Goal: Task Accomplishment & Management: Complete application form

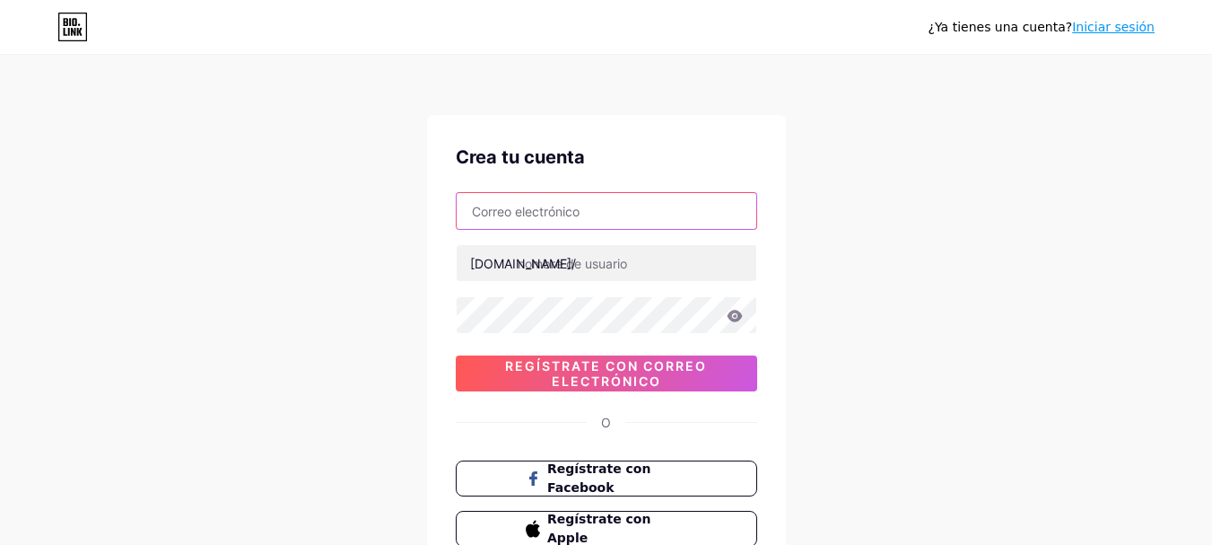
click at [598, 214] on input "text" at bounding box center [607, 211] width 300 height 36
type input "[EMAIL_ADDRESS][DOMAIN_NAME]"
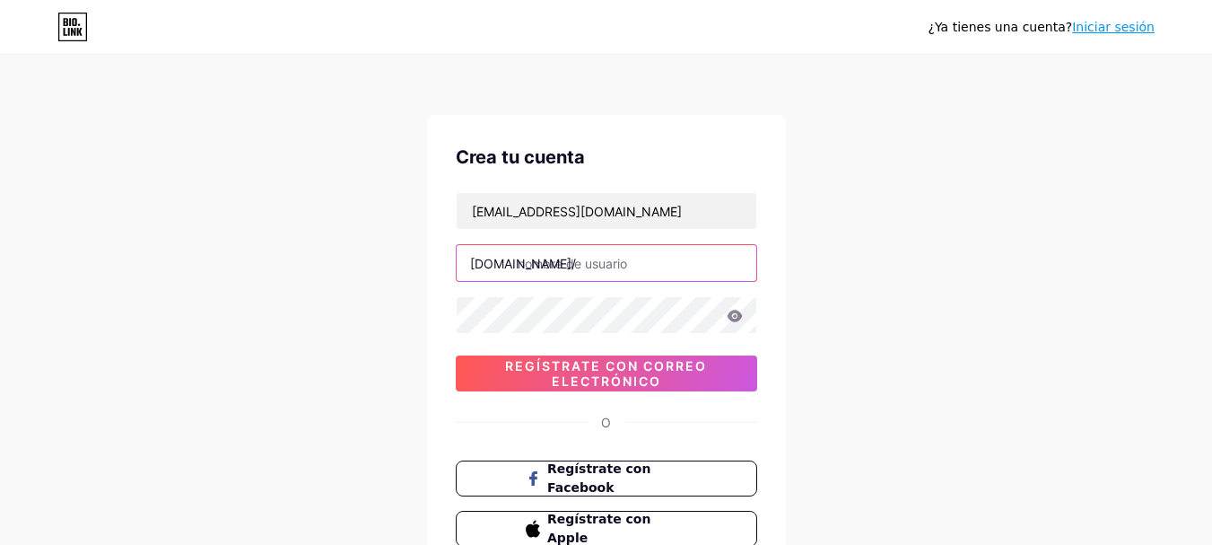
click at [624, 271] on input "text" at bounding box center [607, 263] width 300 height 36
type input "f"
type input "japonesdesde0"
click at [741, 317] on icon at bounding box center [734, 316] width 15 height 12
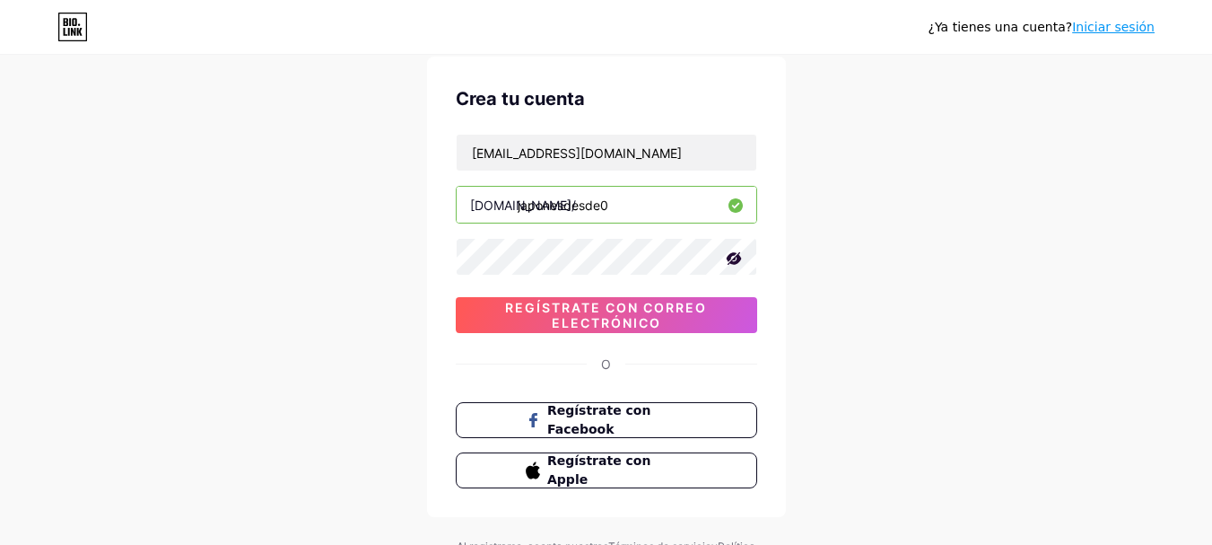
scroll to position [90, 0]
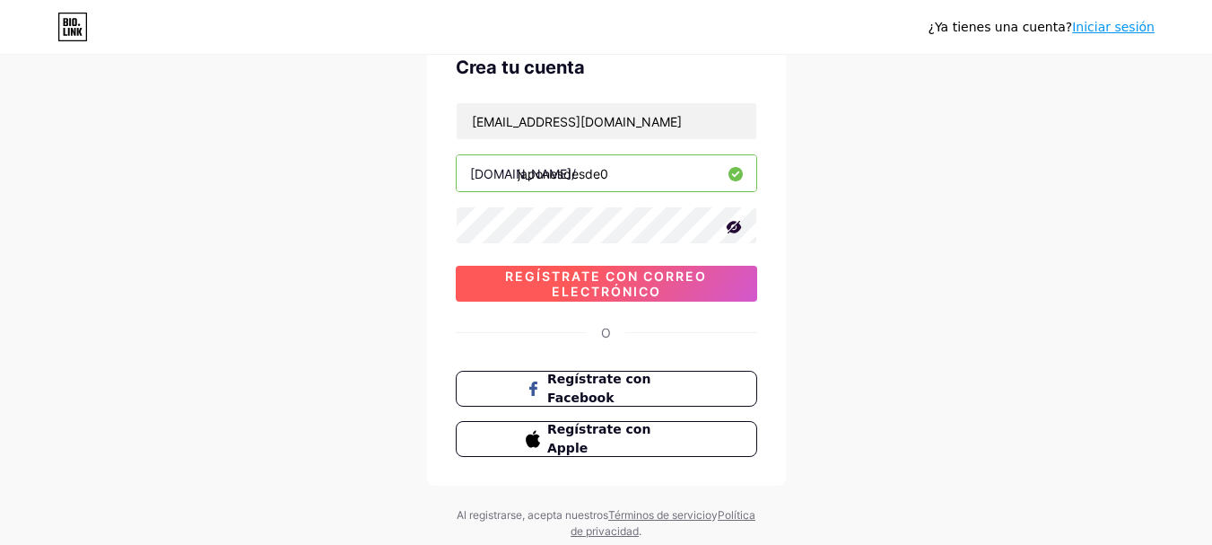
click at [680, 279] on font "Regístrate con correo electrónico" at bounding box center [606, 283] width 202 height 31
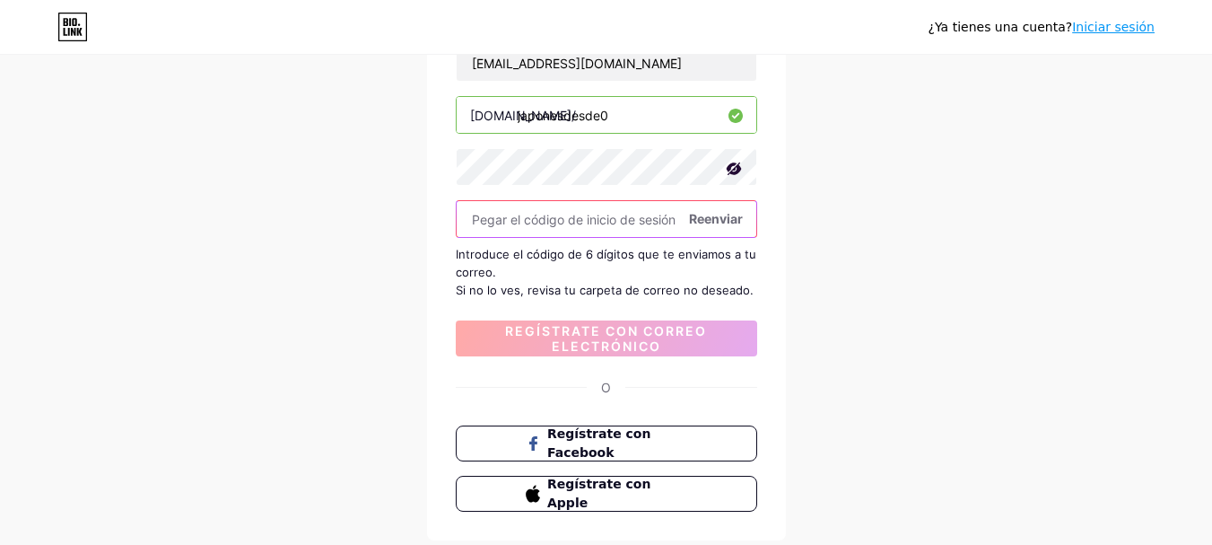
scroll to position [179, 0]
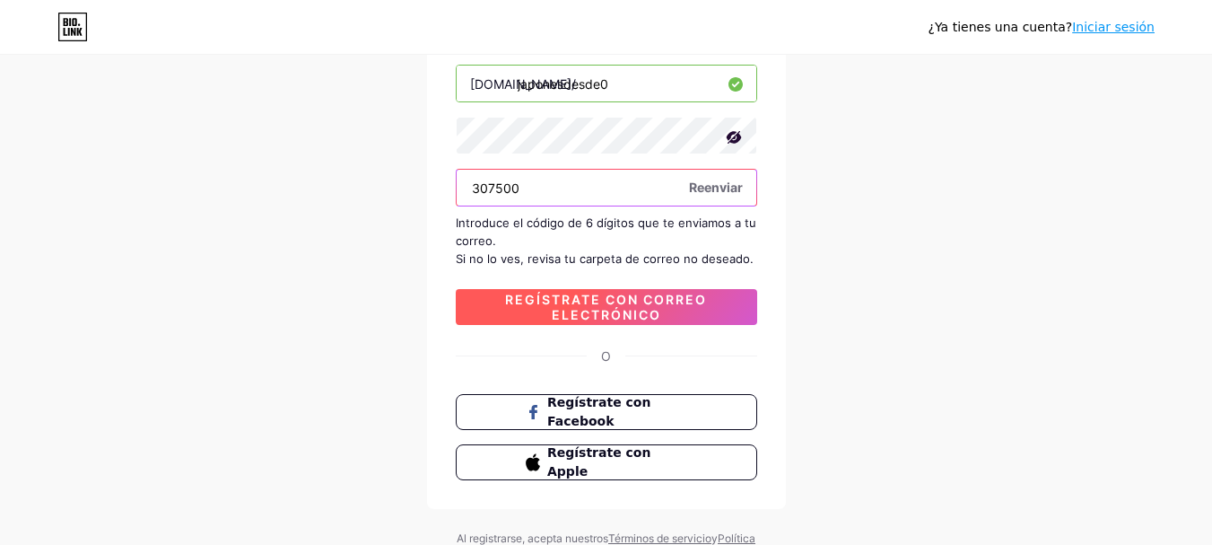
type input "307500"
click at [682, 316] on span "Regístrate con correo electrónico" at bounding box center [606, 307] width 301 height 31
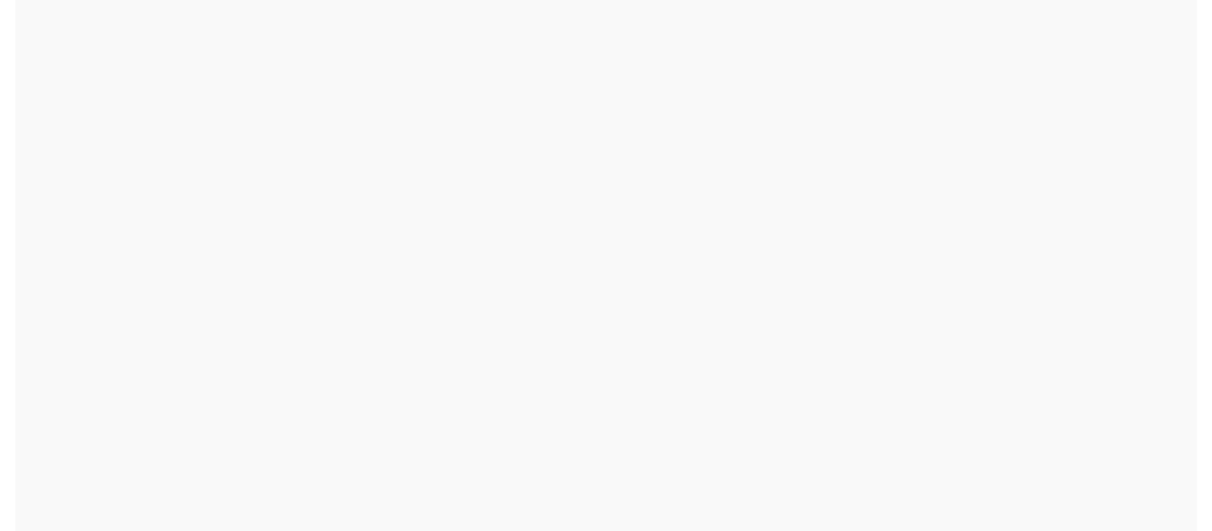
scroll to position [0, 0]
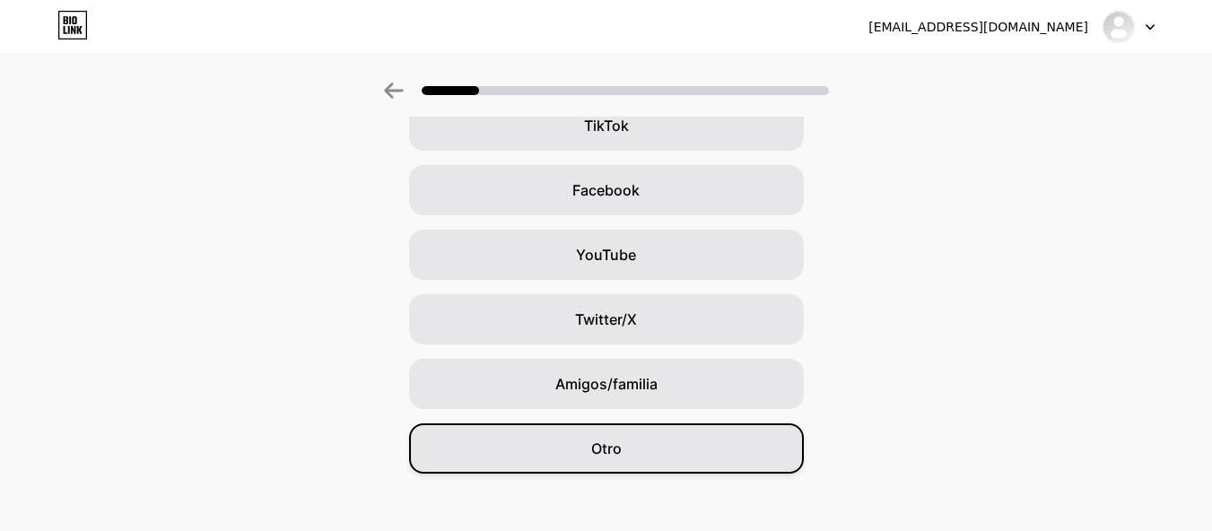
scroll to position [242, 0]
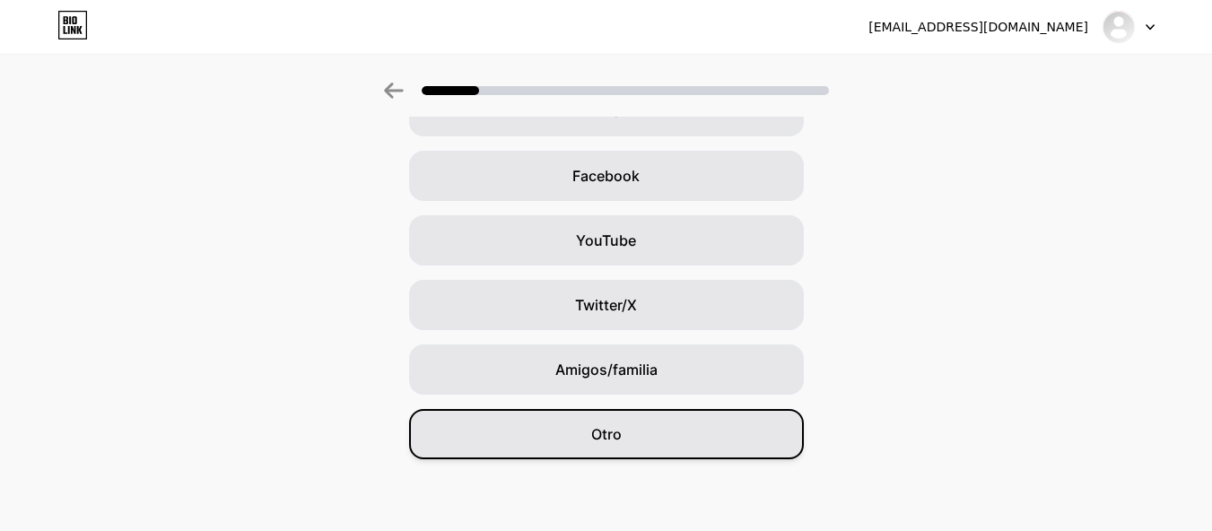
click at [646, 414] on div "Otro" at bounding box center [606, 434] width 395 height 50
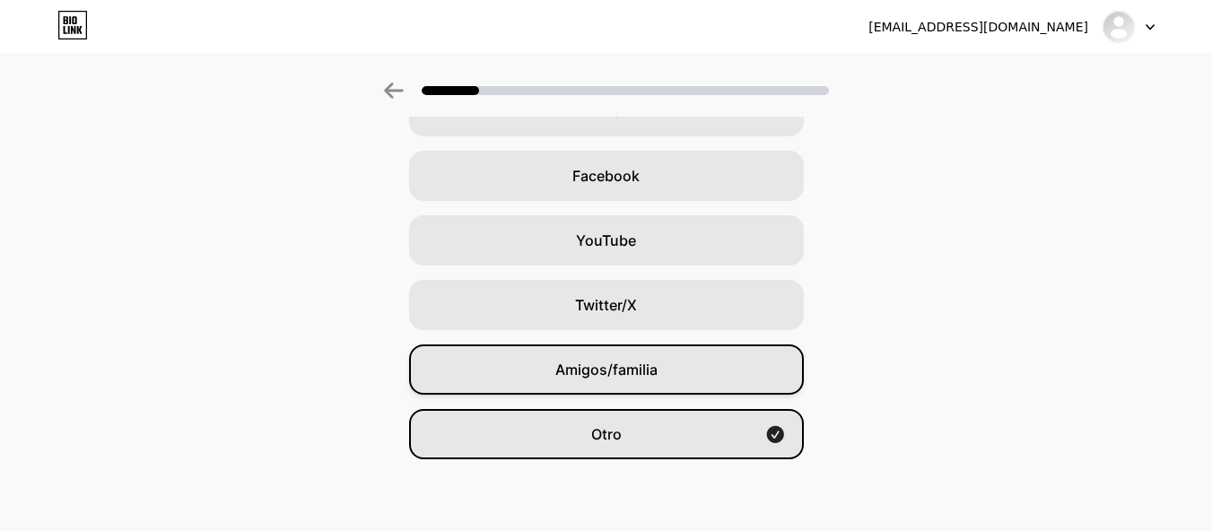
scroll to position [0, 0]
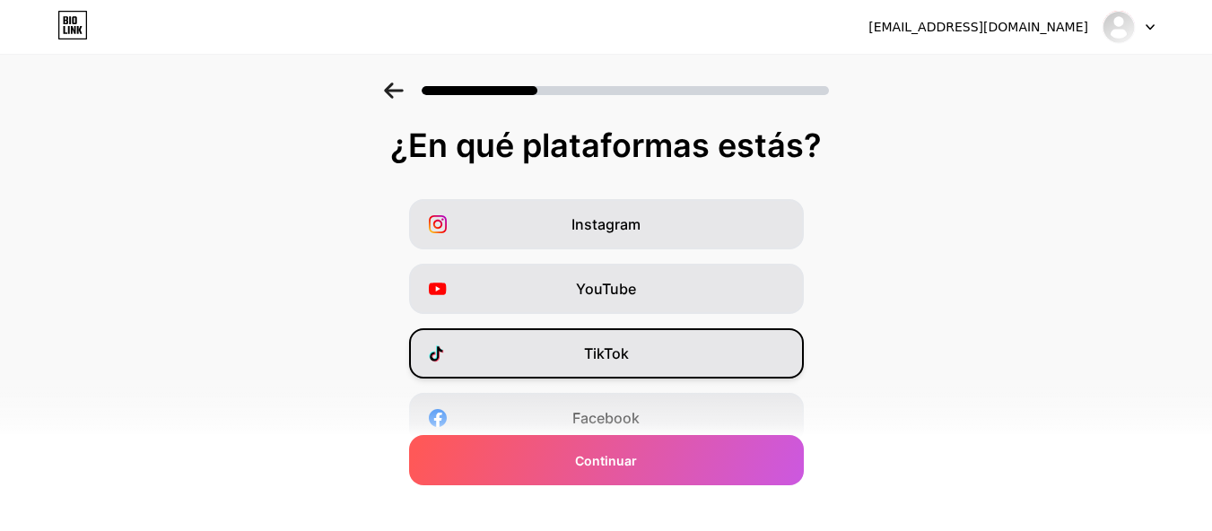
click at [638, 342] on div "TikTok" at bounding box center [606, 353] width 395 height 50
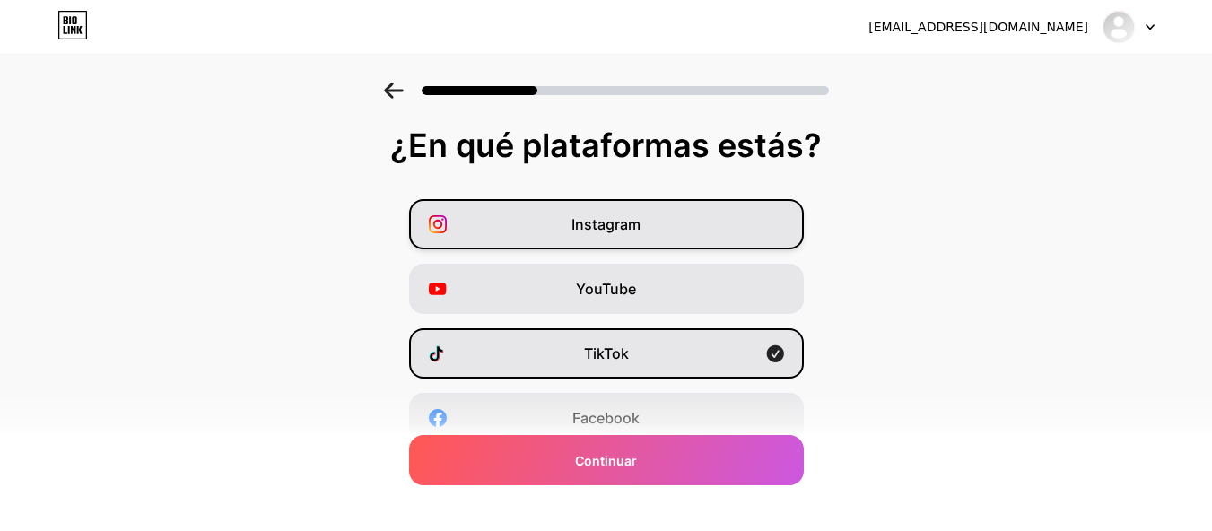
click at [652, 219] on div "Instagram" at bounding box center [606, 224] width 395 height 50
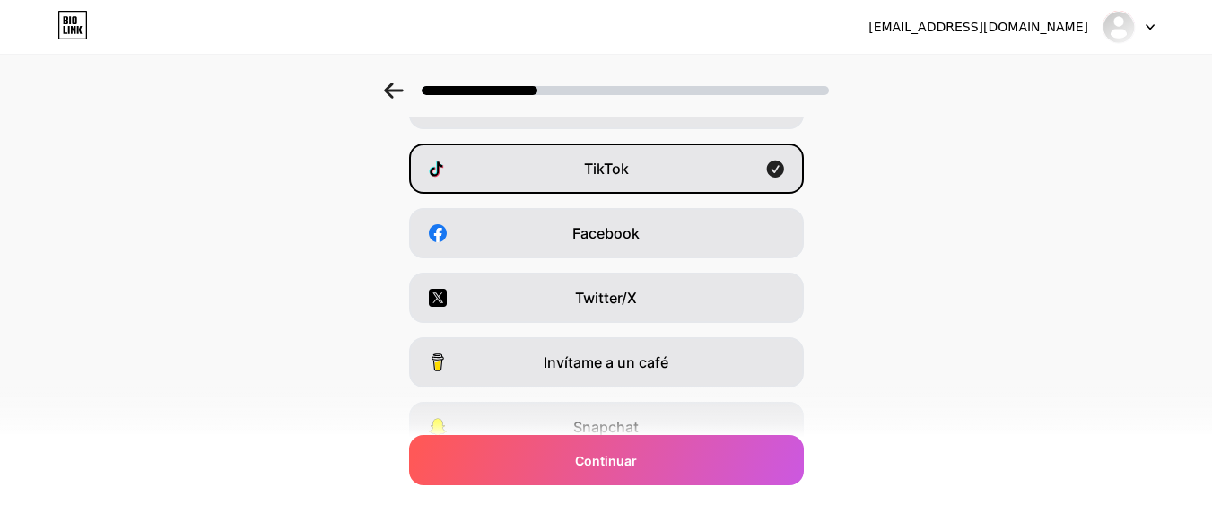
scroll to position [332, 0]
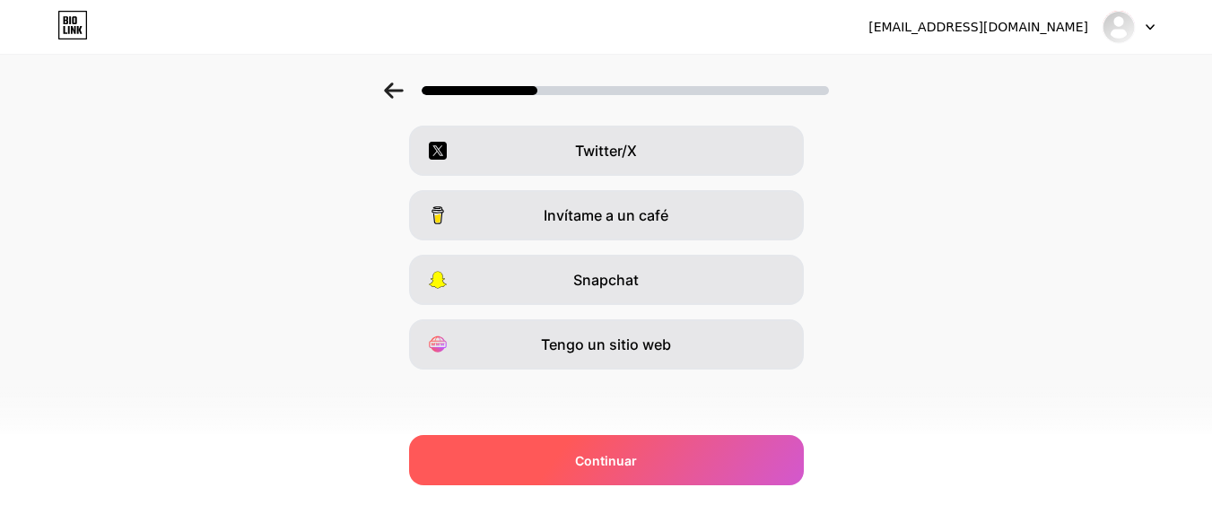
click at [698, 460] on div "Continuar" at bounding box center [606, 460] width 395 height 50
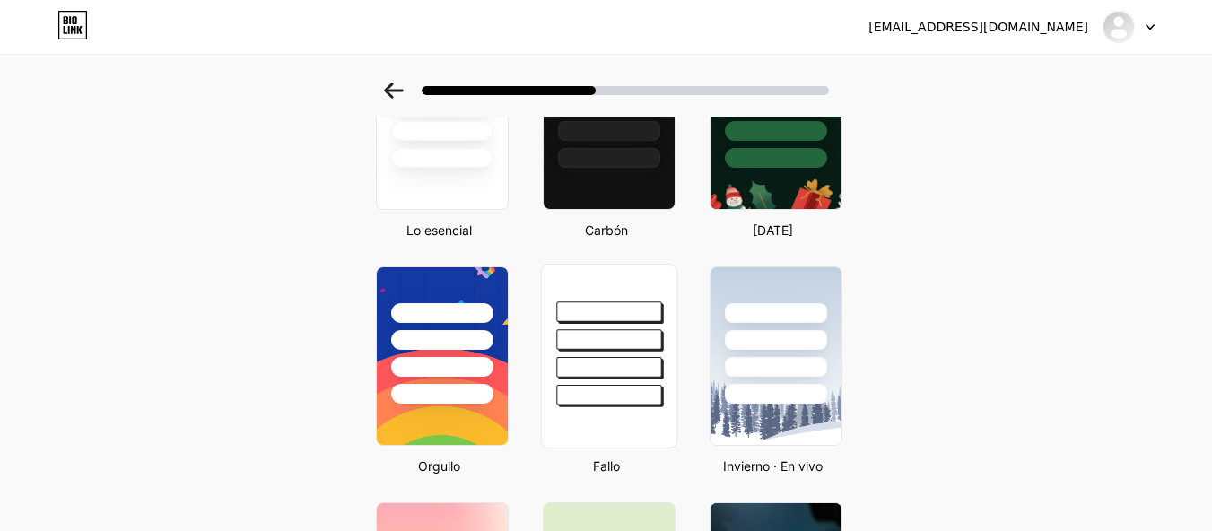
scroll to position [90, 0]
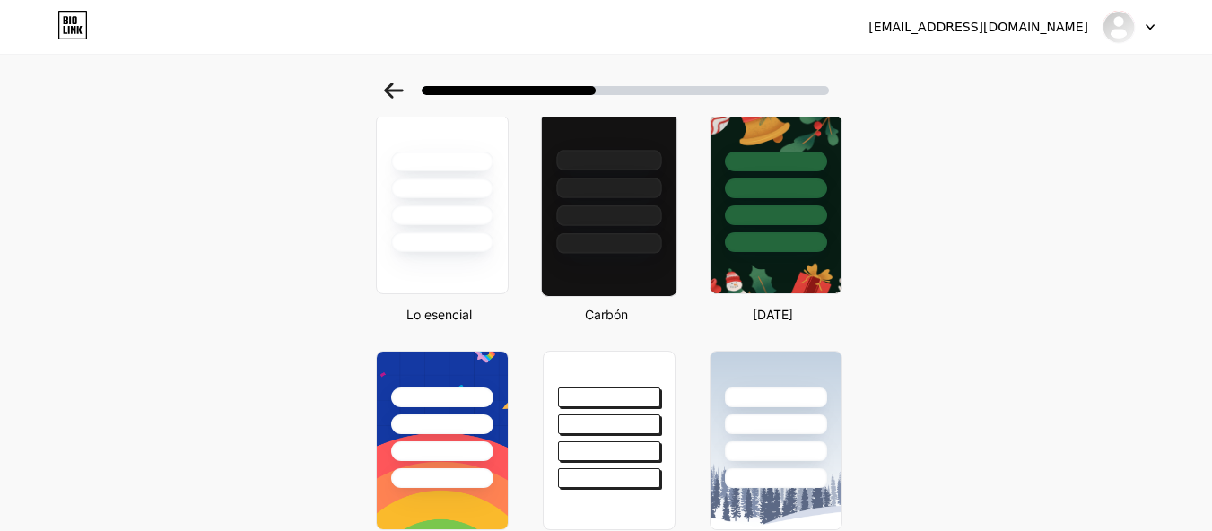
click at [625, 221] on div at bounding box center [608, 215] width 105 height 21
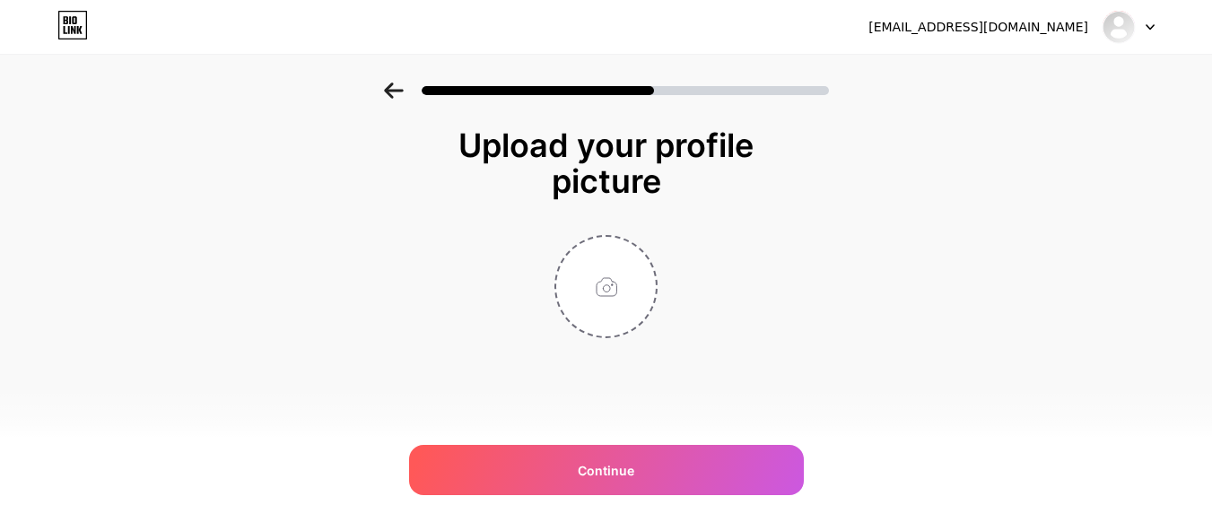
scroll to position [0, 0]
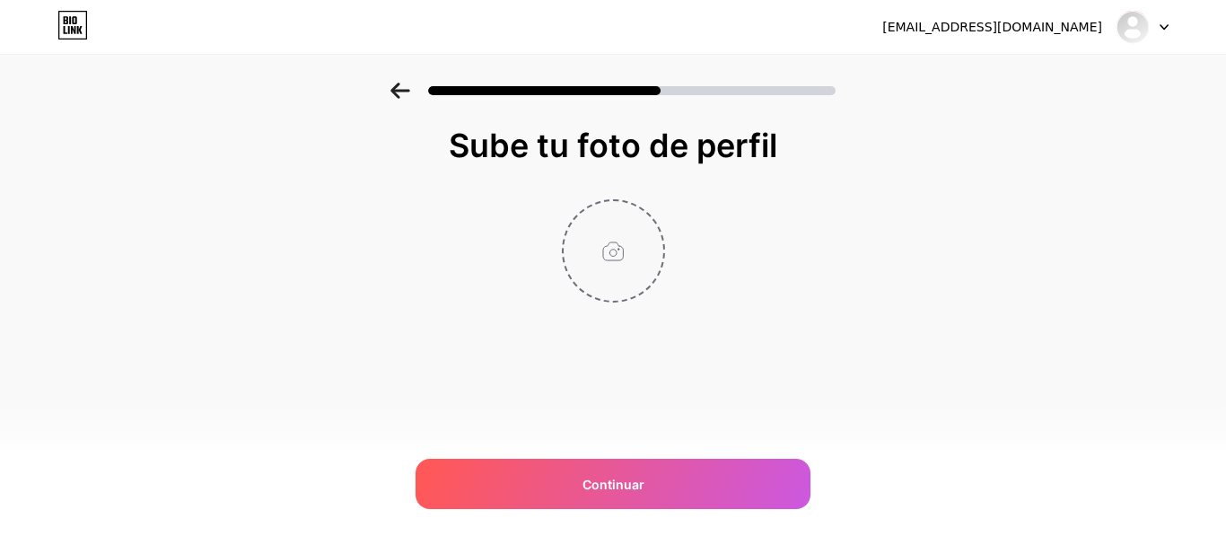
click at [629, 282] on input "file" at bounding box center [613, 251] width 100 height 100
type input "C:\fakepath\WhatsApp Image [DATE] 9.29.16 PM.jpeg"
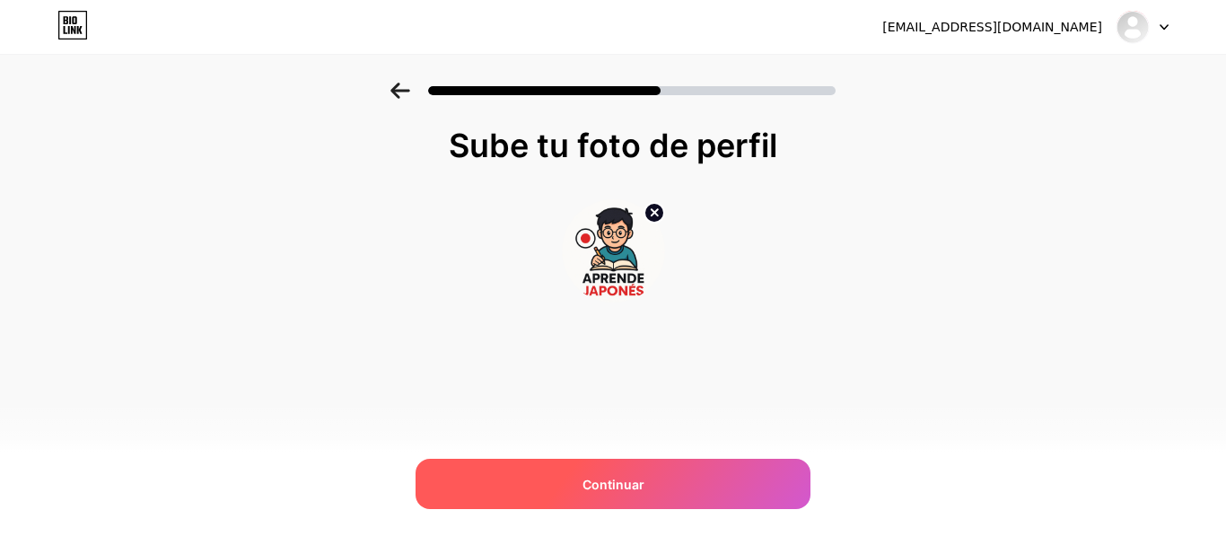
click at [622, 494] on div "Continuar" at bounding box center [612, 483] width 395 height 50
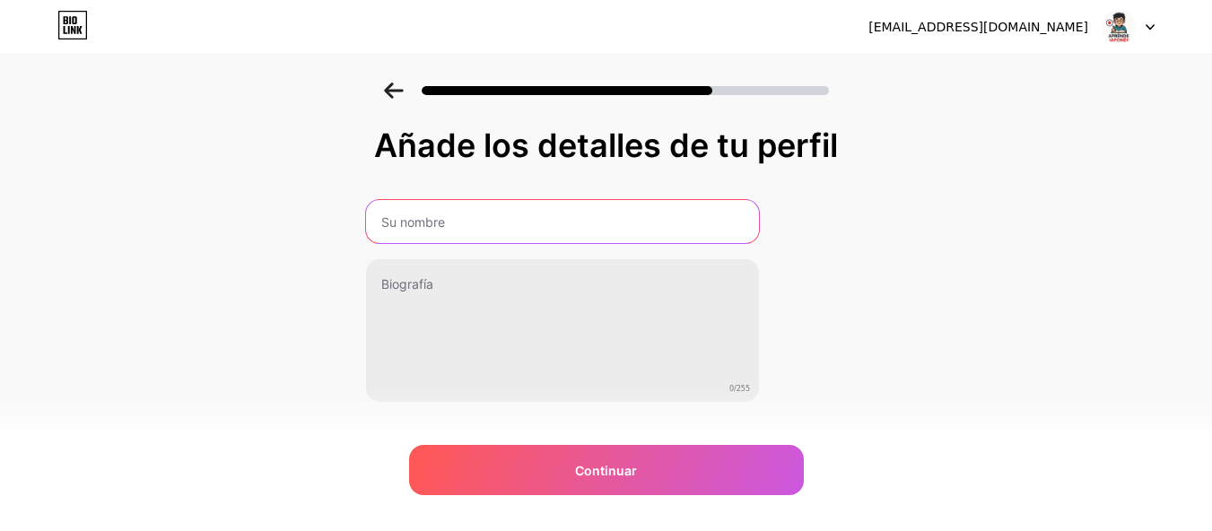
click at [528, 223] on input "text" at bounding box center [562, 221] width 393 height 43
type input "A"
click at [437, 219] on input "JaponesDesde0" at bounding box center [562, 221] width 397 height 43
paste input "🇯🇵"
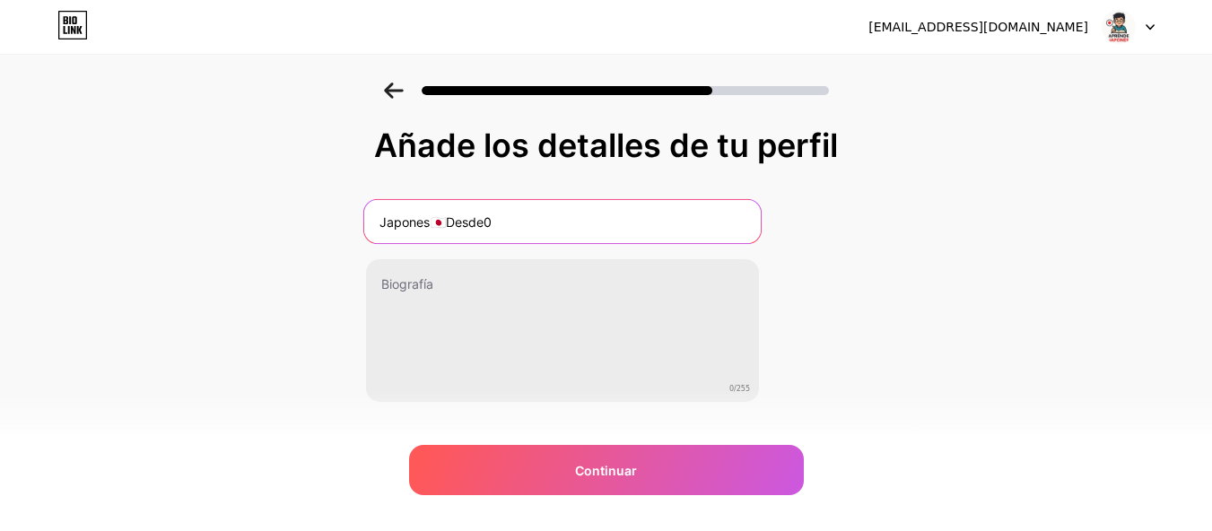
click at [535, 223] on input "Japones🇯🇵Desde0" at bounding box center [562, 221] width 397 height 43
type input "Japones🇯🇵Desde0"
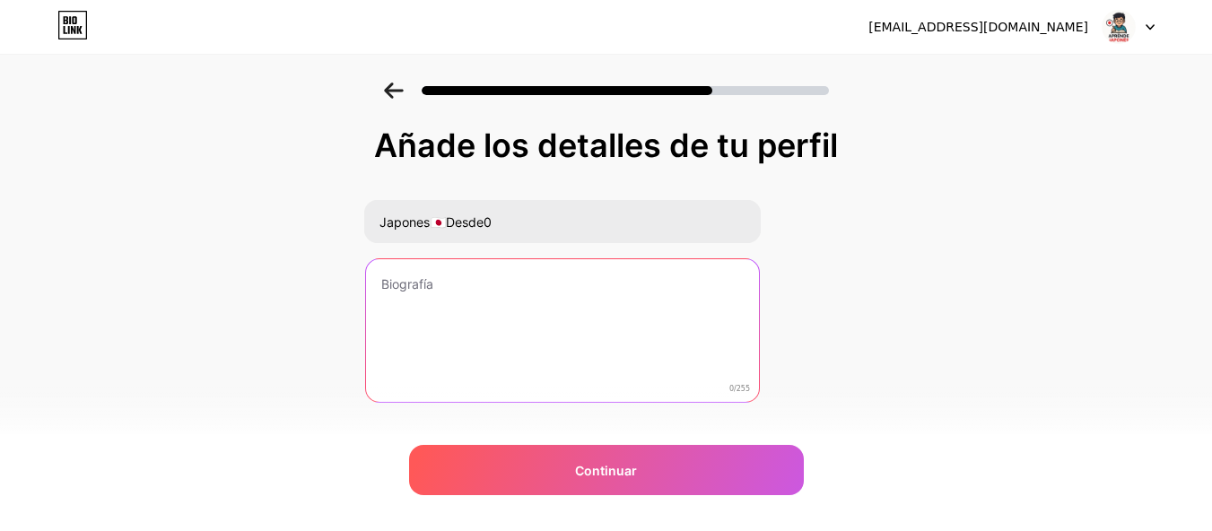
click at [483, 287] on textarea at bounding box center [562, 331] width 393 height 144
type textarea "A"
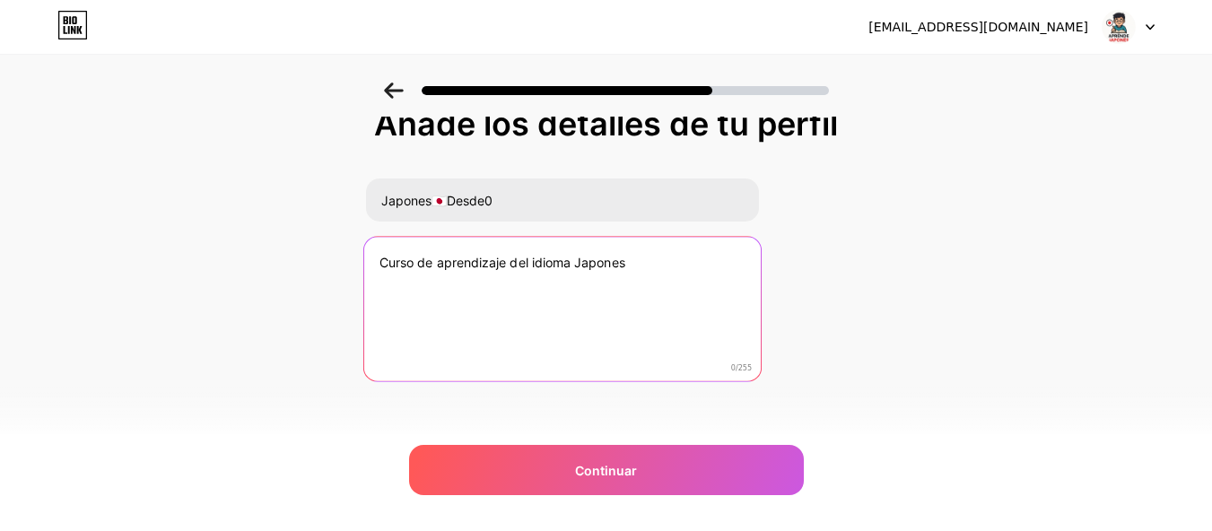
scroll to position [33, 0]
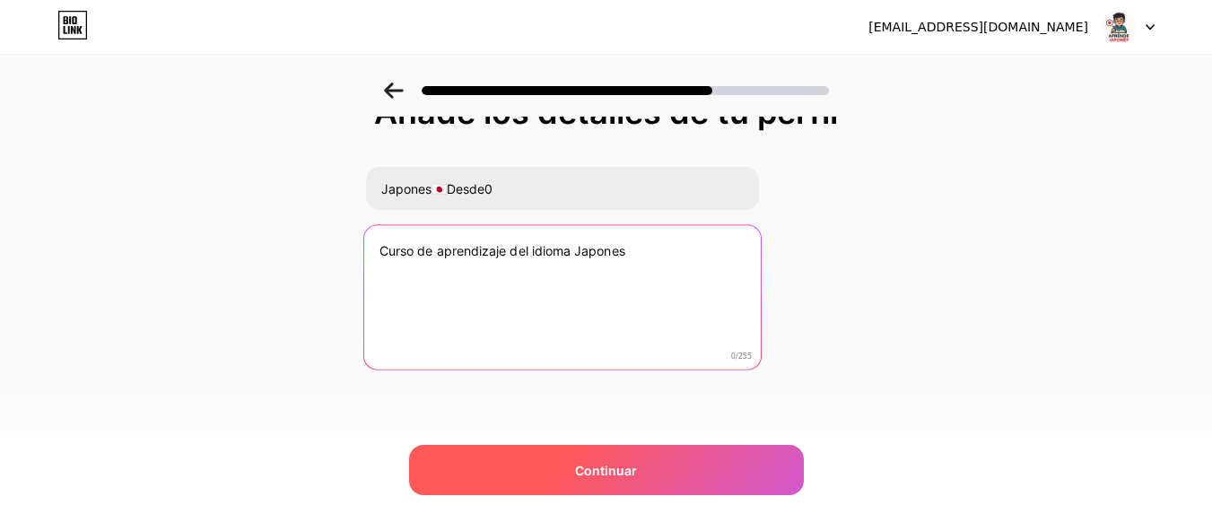
type textarea "Curso de aprendizaje del idioma Japones"
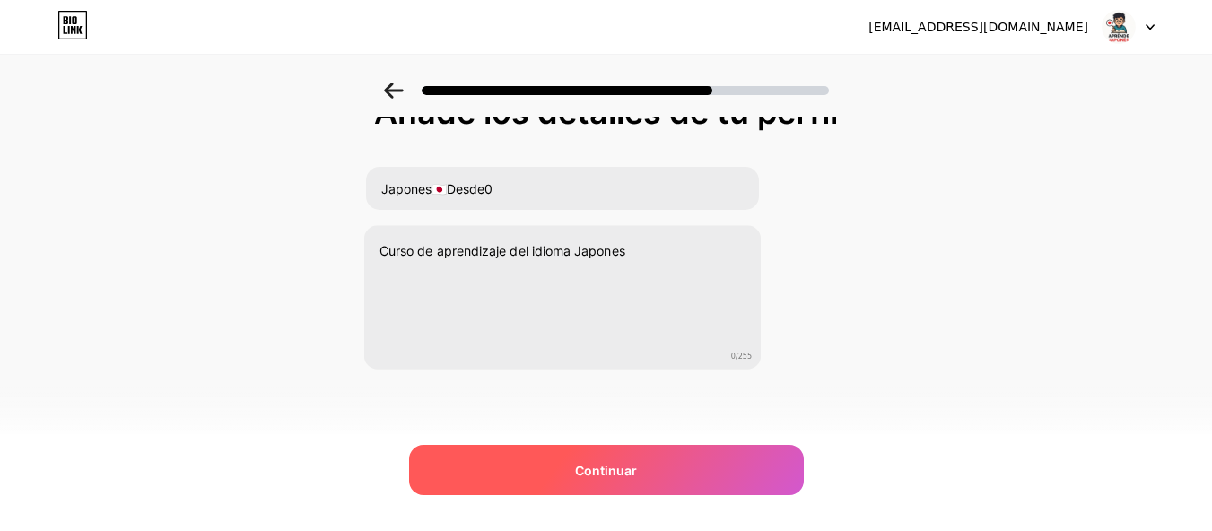
click at [668, 476] on div "Continuar" at bounding box center [606, 470] width 395 height 50
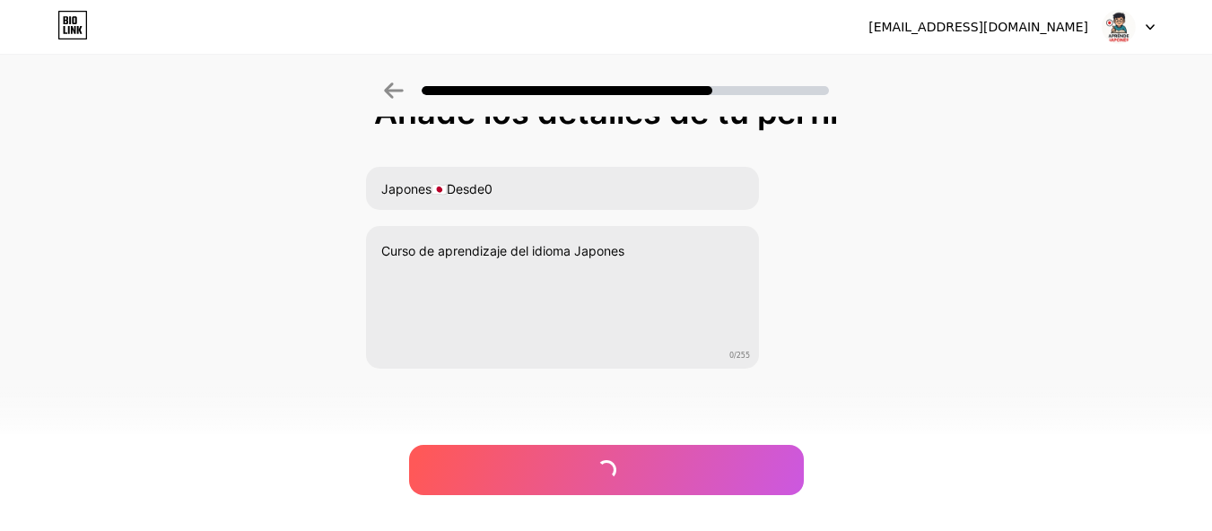
scroll to position [0, 0]
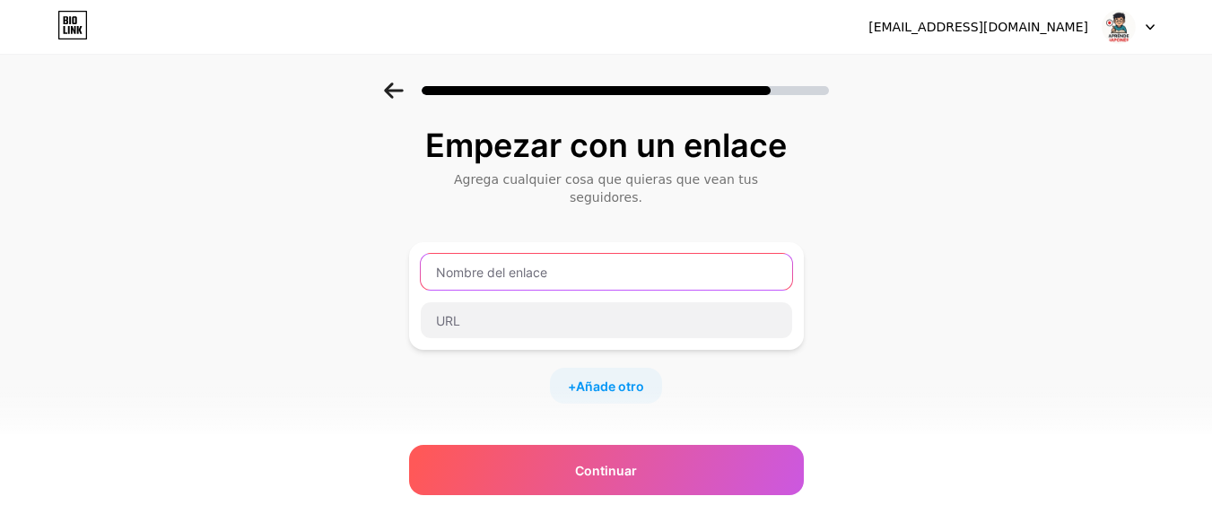
click at [546, 254] on input "text" at bounding box center [606, 272] width 371 height 36
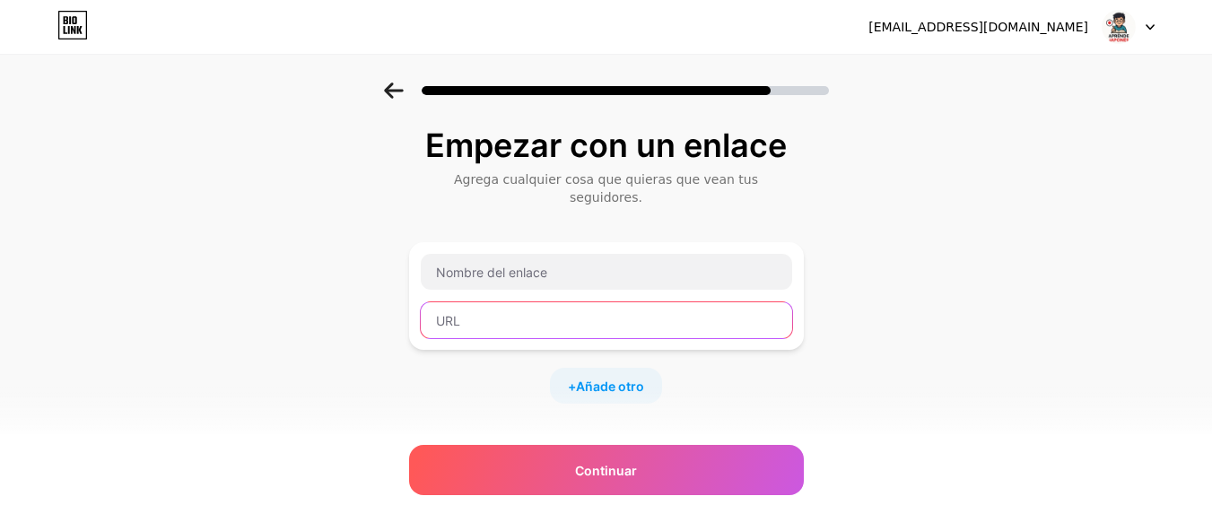
click at [580, 303] on input "text" at bounding box center [606, 320] width 371 height 36
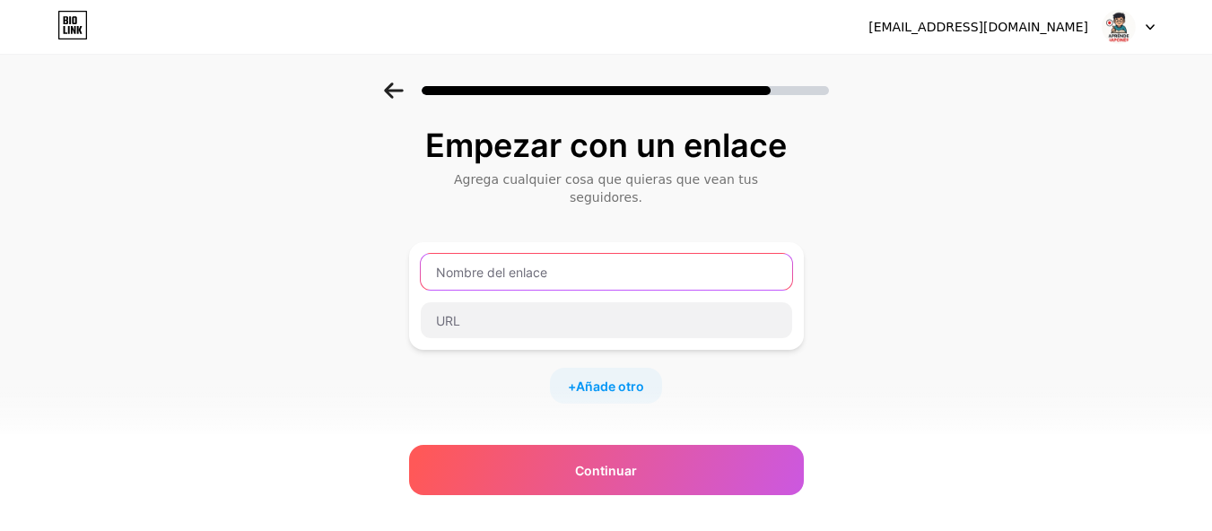
click at [579, 270] on input "text" at bounding box center [606, 272] width 371 height 36
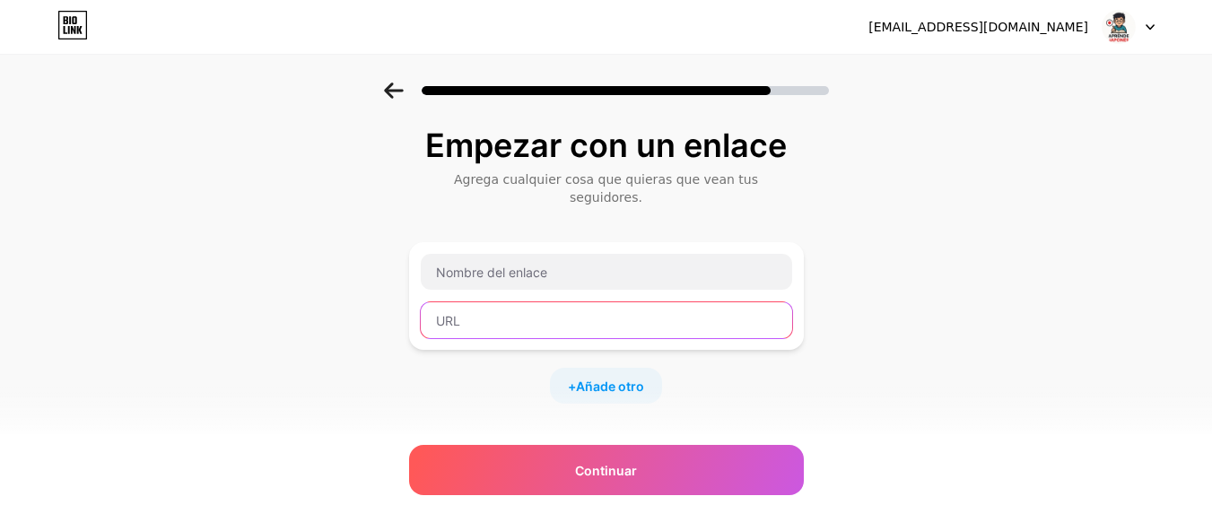
click at [475, 312] on input "text" at bounding box center [606, 320] width 371 height 36
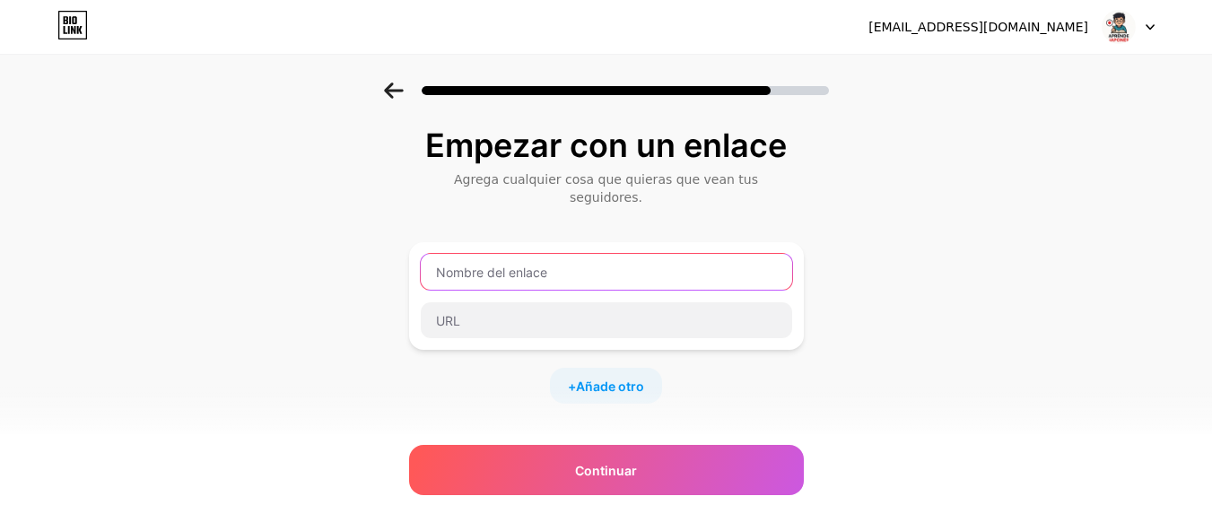
click at [584, 264] on input "text" at bounding box center [606, 272] width 371 height 36
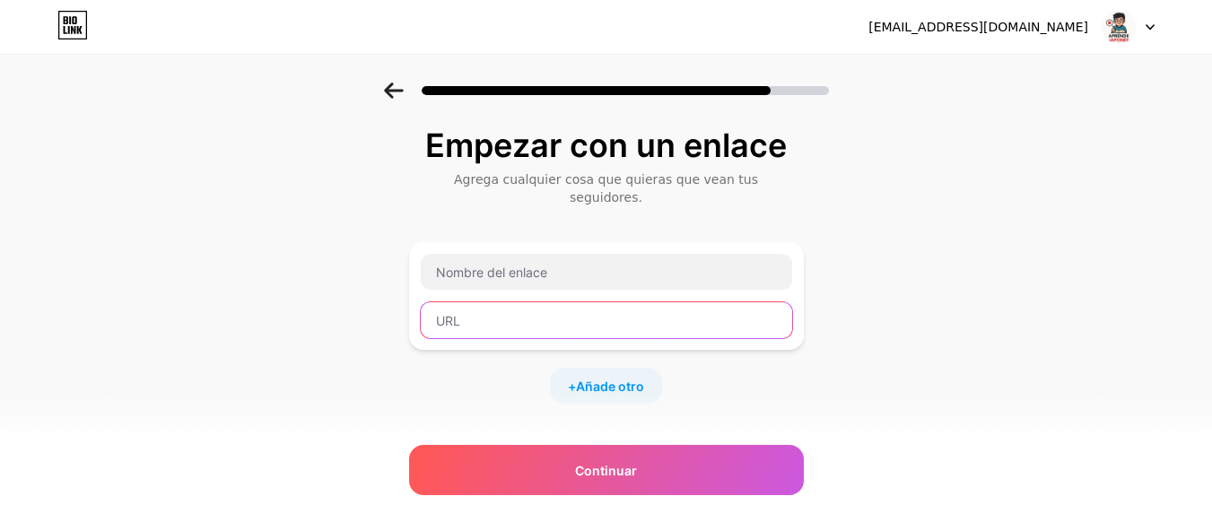
click at [589, 302] on input "text" at bounding box center [606, 320] width 371 height 36
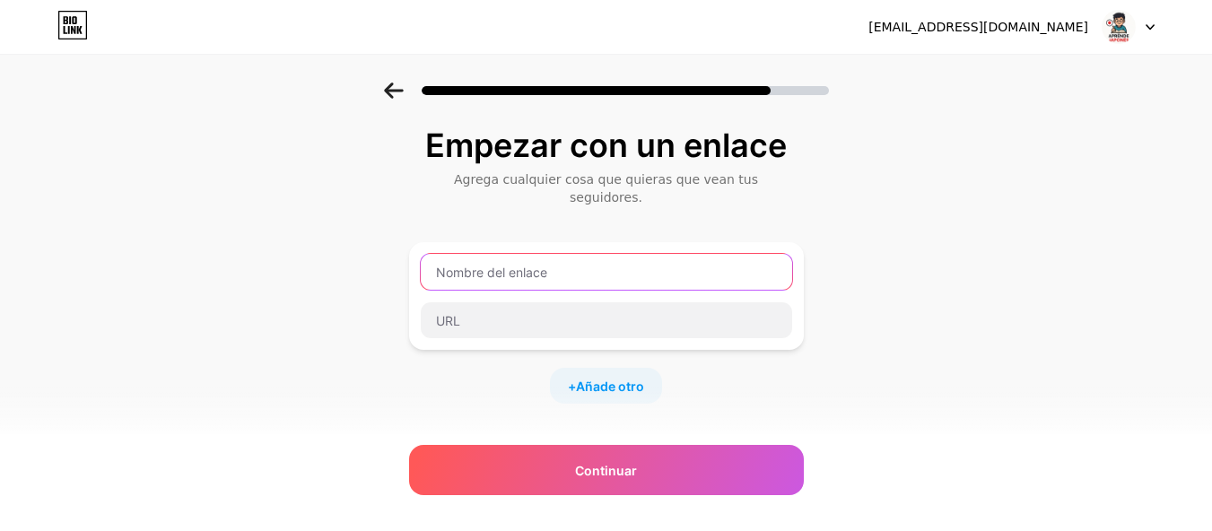
click at [602, 254] on input "text" at bounding box center [606, 272] width 371 height 36
type input "Curso"
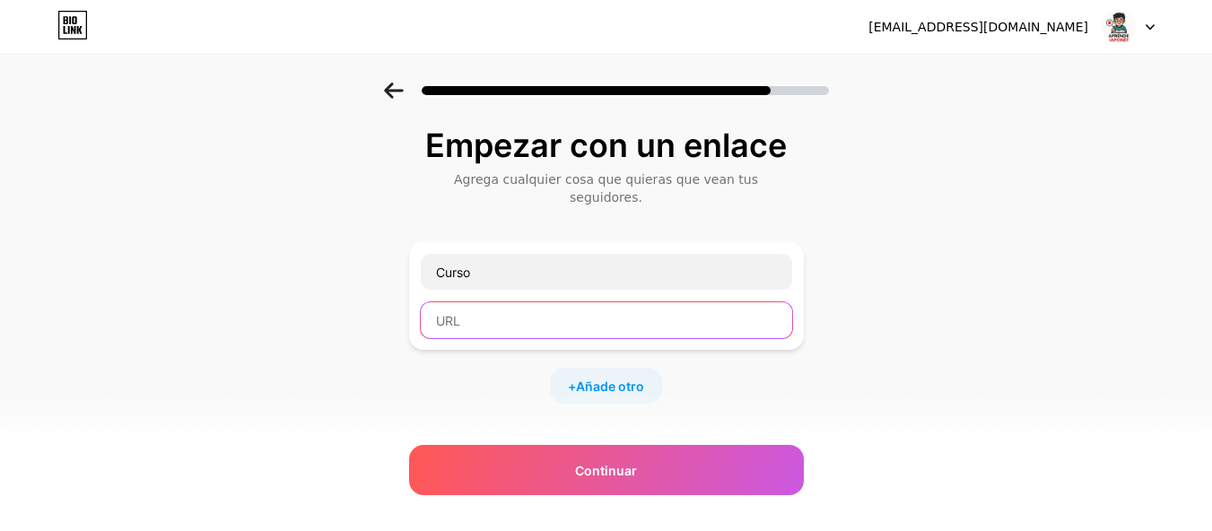
click at [543, 302] on input "text" at bounding box center [606, 320] width 371 height 36
paste input "[URL][DOMAIN_NAME]"
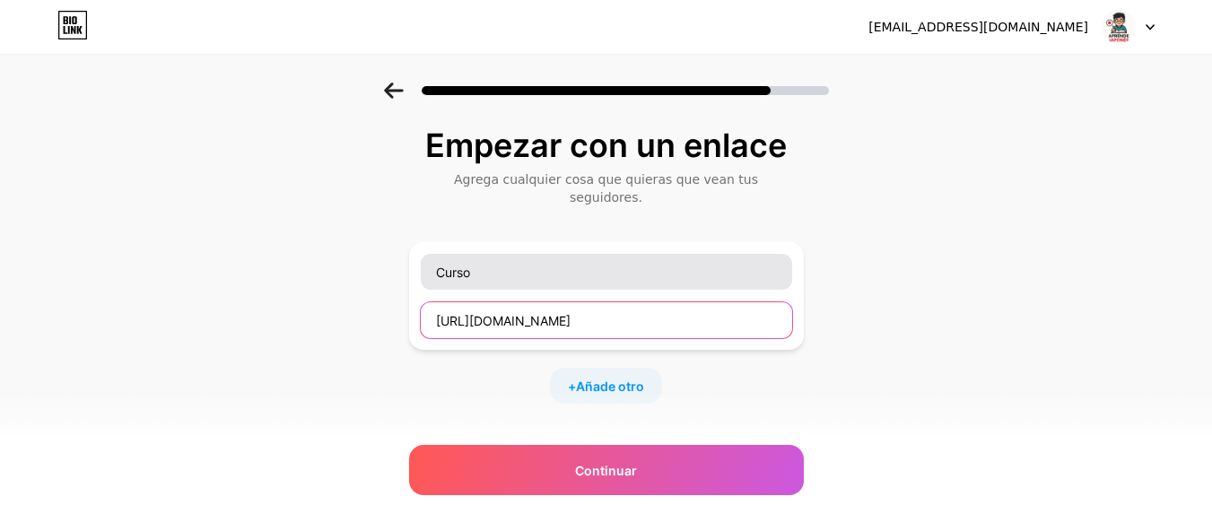
type input "[URL][DOMAIN_NAME]"
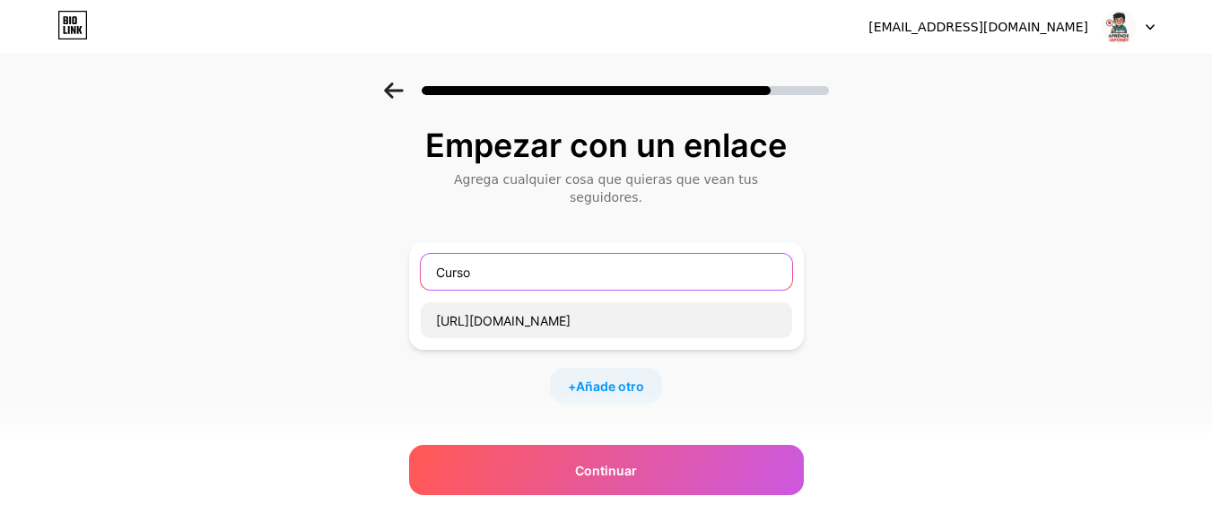
click at [550, 257] on input "Curso" at bounding box center [606, 272] width 371 height 36
click at [579, 266] on input "Curso" at bounding box center [606, 272] width 371 height 36
click at [510, 258] on input "Curso" at bounding box center [606, 272] width 371 height 36
paste input "🇯🇵"
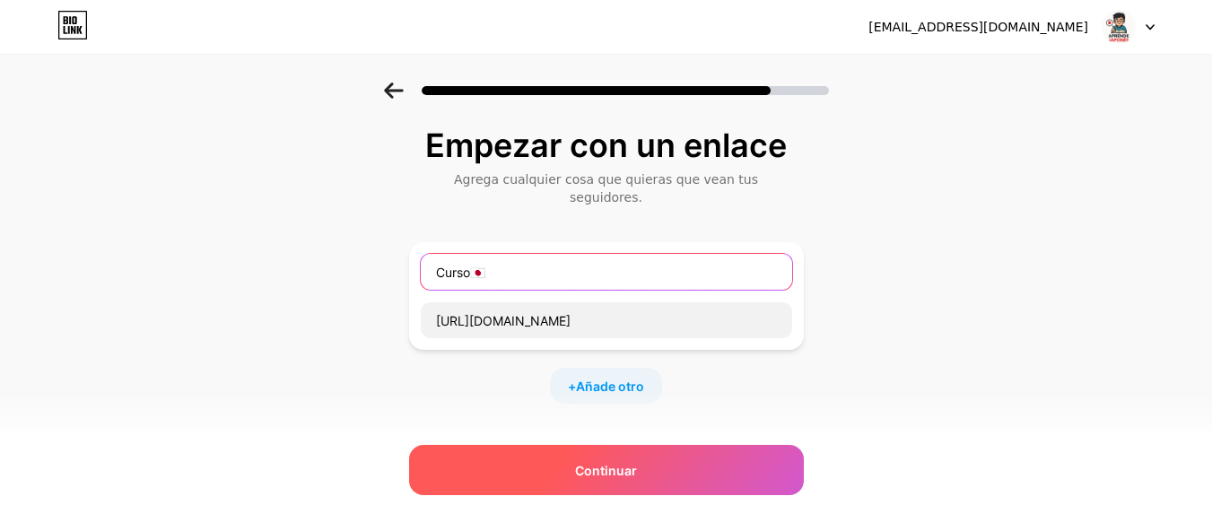
type input "Curso🇯🇵"
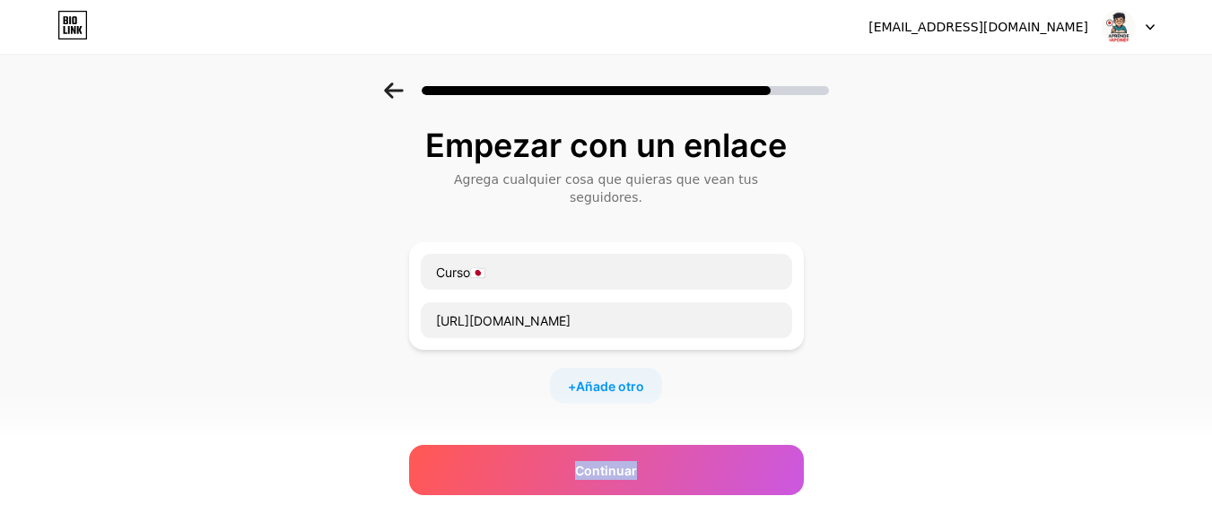
drag, startPoint x: 649, startPoint y: 459, endPoint x: 628, endPoint y: 380, distance: 82.5
click at [630, 387] on div "Empezar con un enlace Agrega cualquier cosa que quieras que vean tus seguidores…" at bounding box center [606, 384] width 395 height 514
click at [625, 379] on font "Añade otro" at bounding box center [610, 386] width 68 height 15
click at [580, 380] on input "text" at bounding box center [606, 398] width 371 height 36
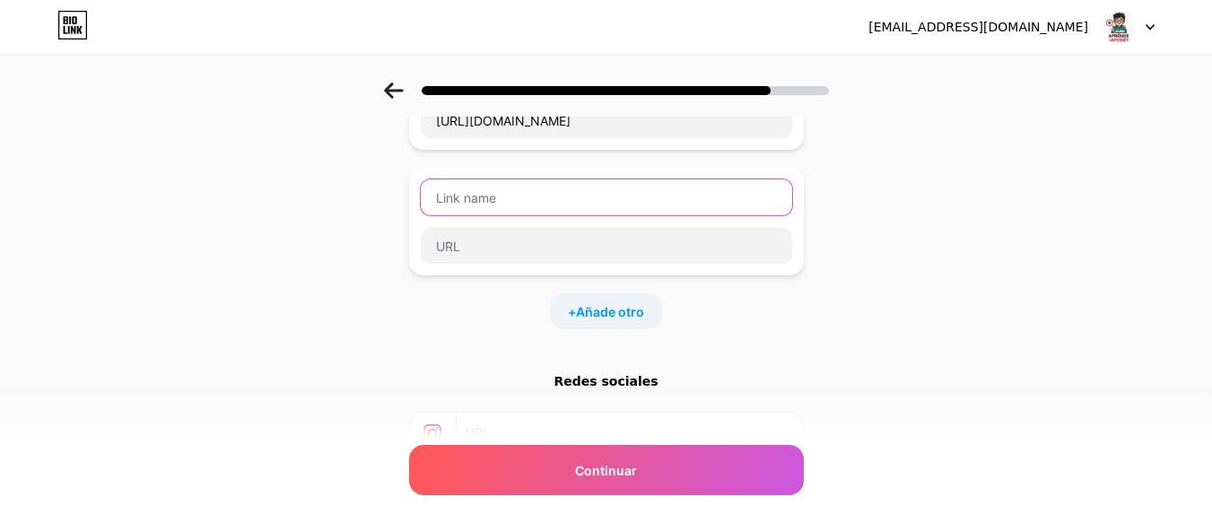
scroll to position [110, 0]
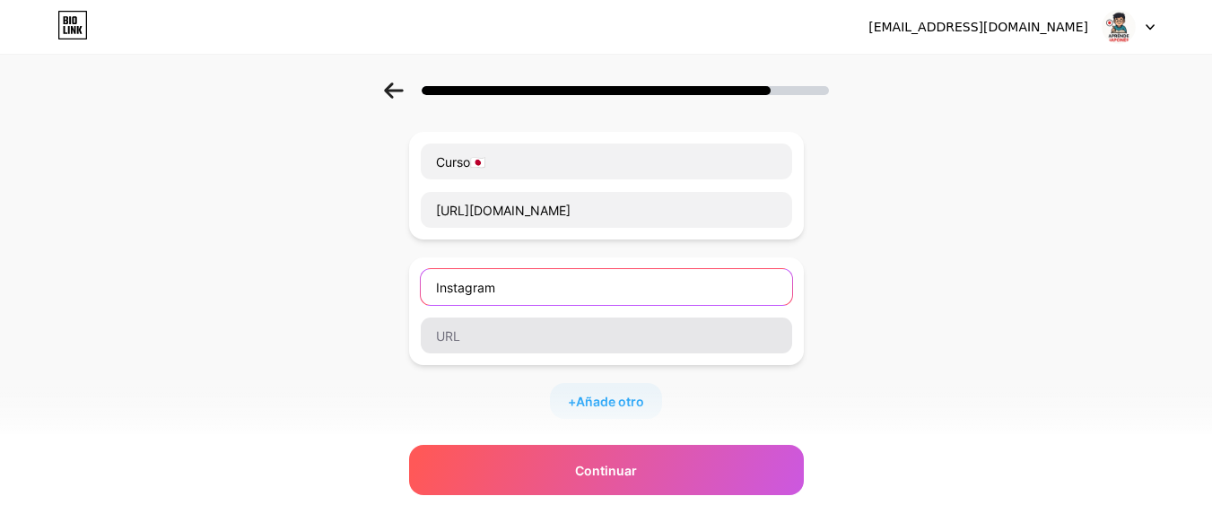
type input "Instagram"
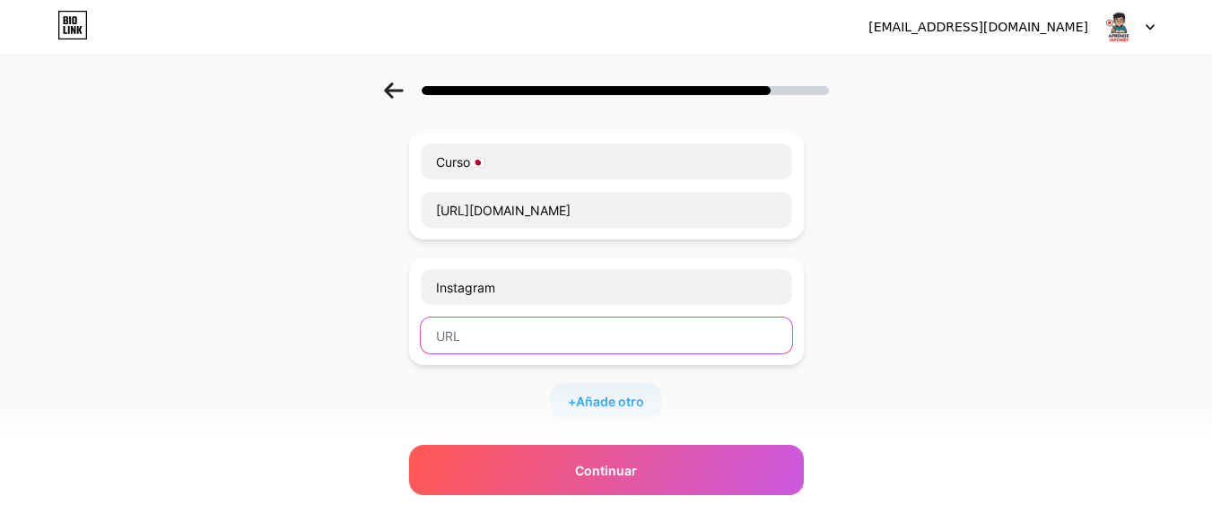
click at [609, 324] on input "text" at bounding box center [606, 336] width 371 height 36
click at [547, 318] on input "text" at bounding box center [606, 336] width 371 height 36
paste input "[URL][DOMAIN_NAME]"
type input "[URL][DOMAIN_NAME]"
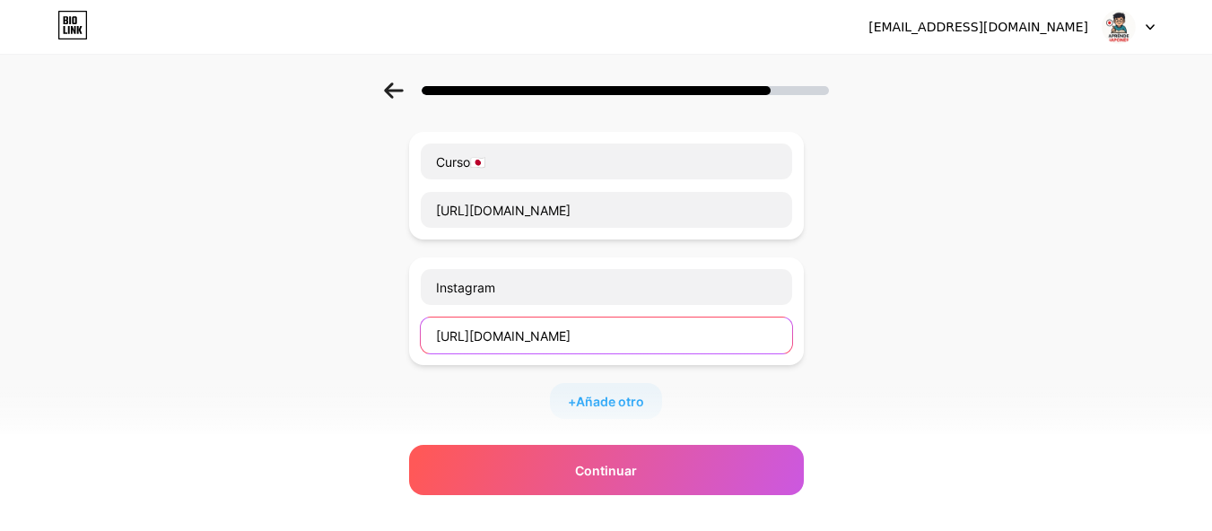
scroll to position [0, 0]
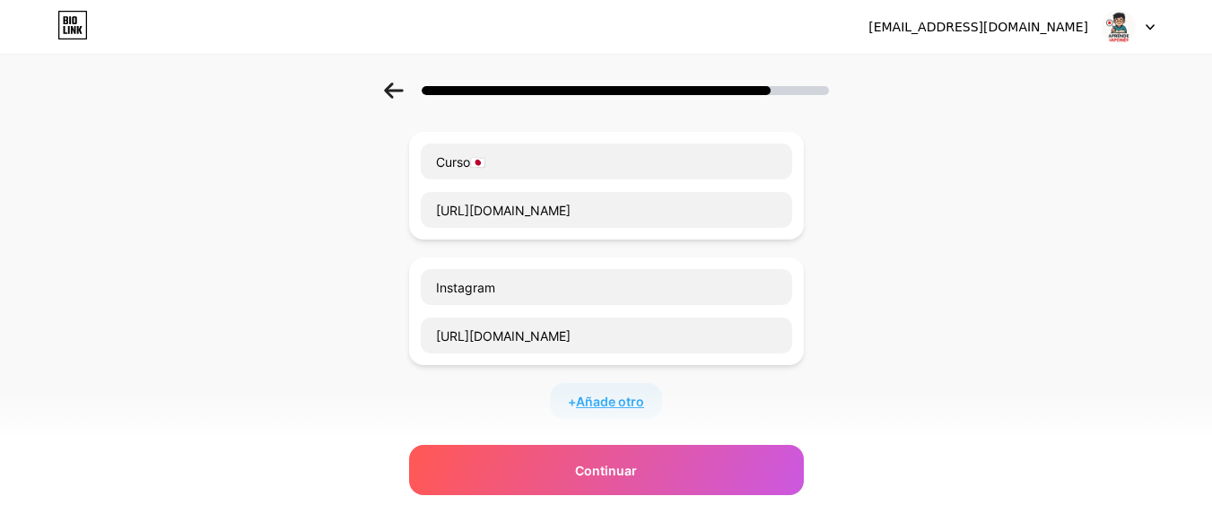
click at [633, 394] on font "Añade otro" at bounding box center [610, 401] width 68 height 15
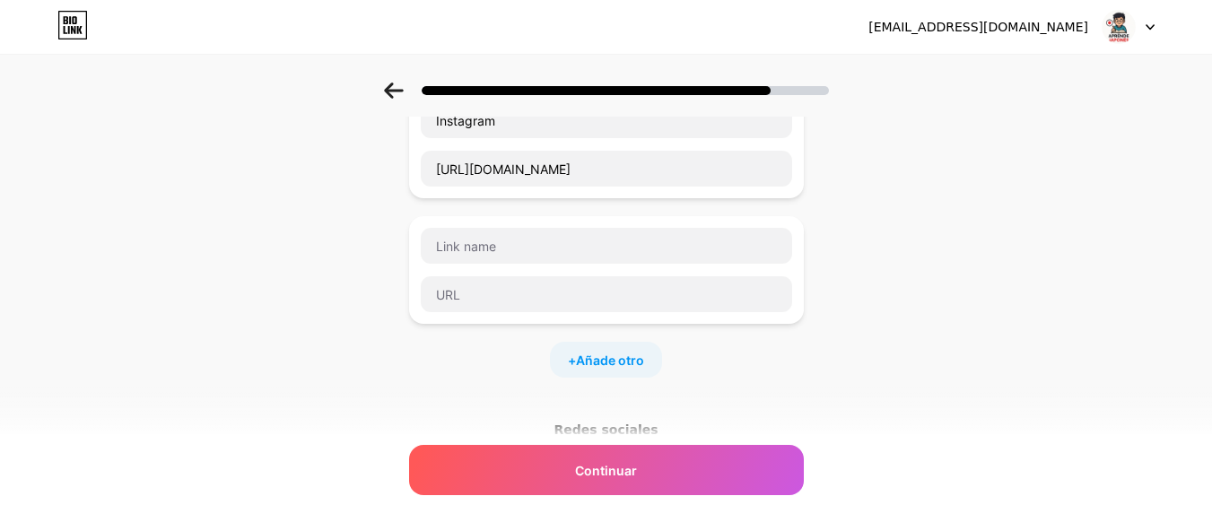
scroll to position [290, 0]
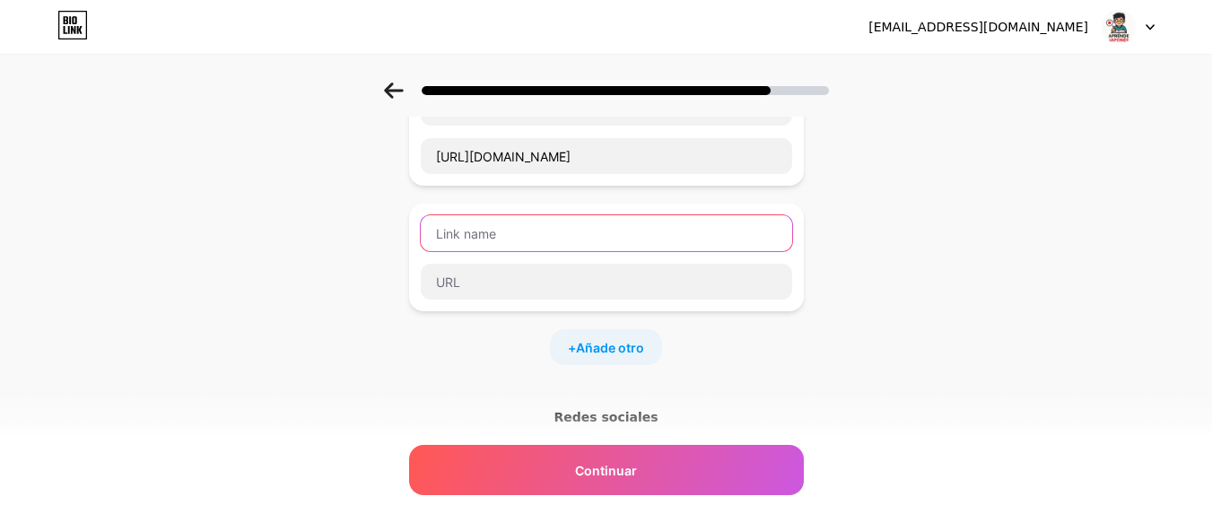
click at [542, 231] on input "text" at bounding box center [606, 233] width 371 height 36
type input "TikTok"
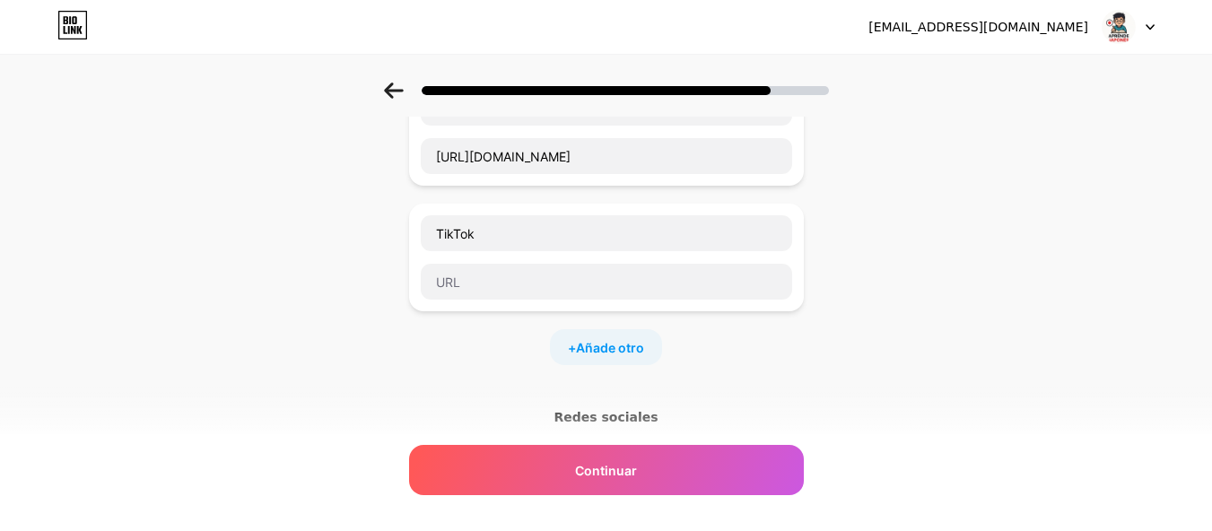
click at [602, 408] on div "Redes sociales" at bounding box center [606, 505] width 395 height 195
click at [606, 410] on font "Redes sociales" at bounding box center [606, 417] width 104 height 14
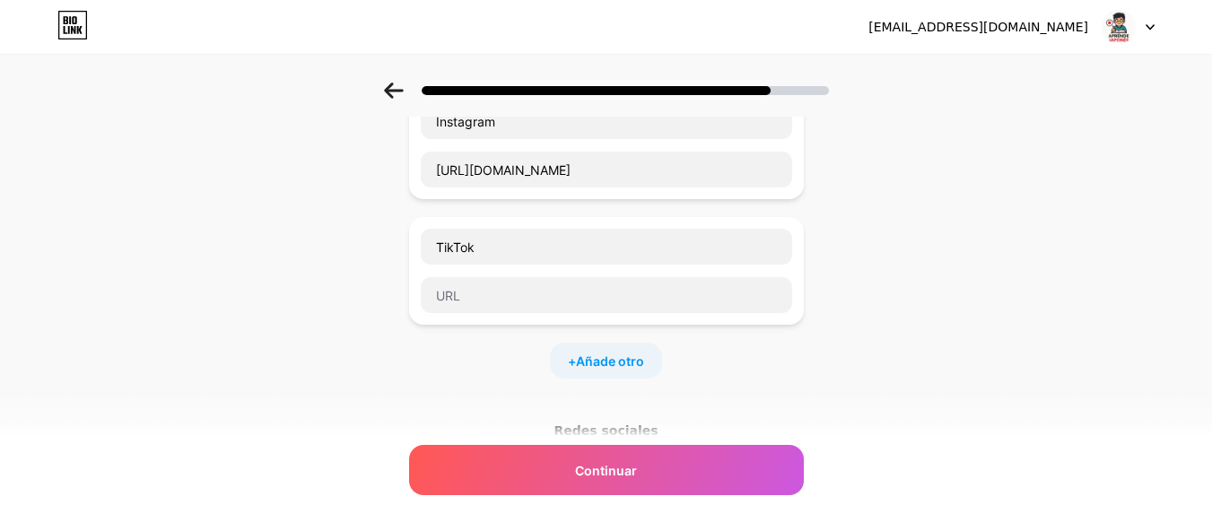
scroll to position [269, 0]
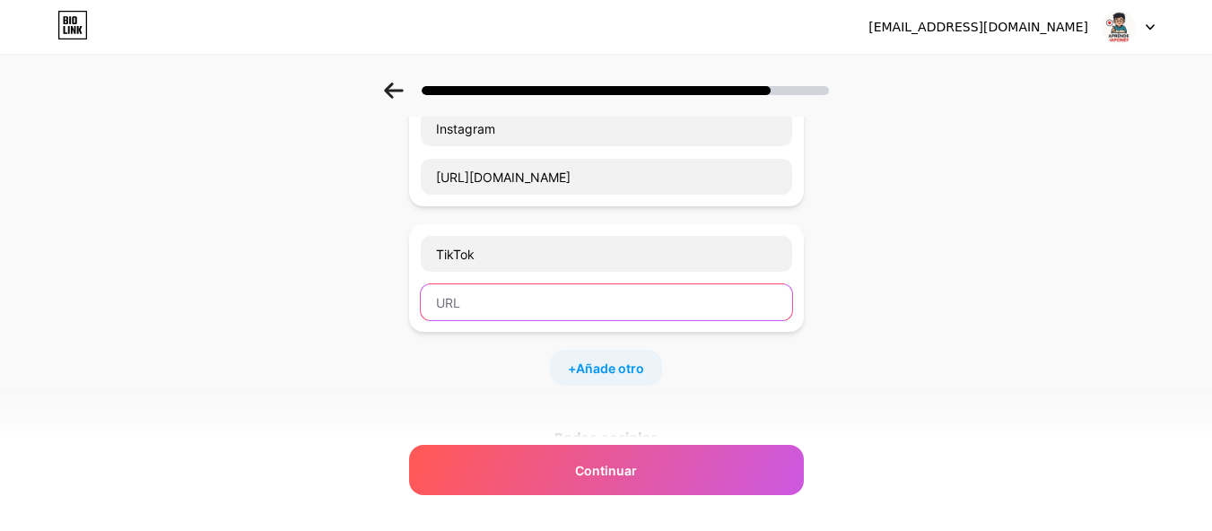
click at [560, 284] on input "text" at bounding box center [606, 302] width 371 height 36
paste input "[URL][DOMAIN_NAME]"
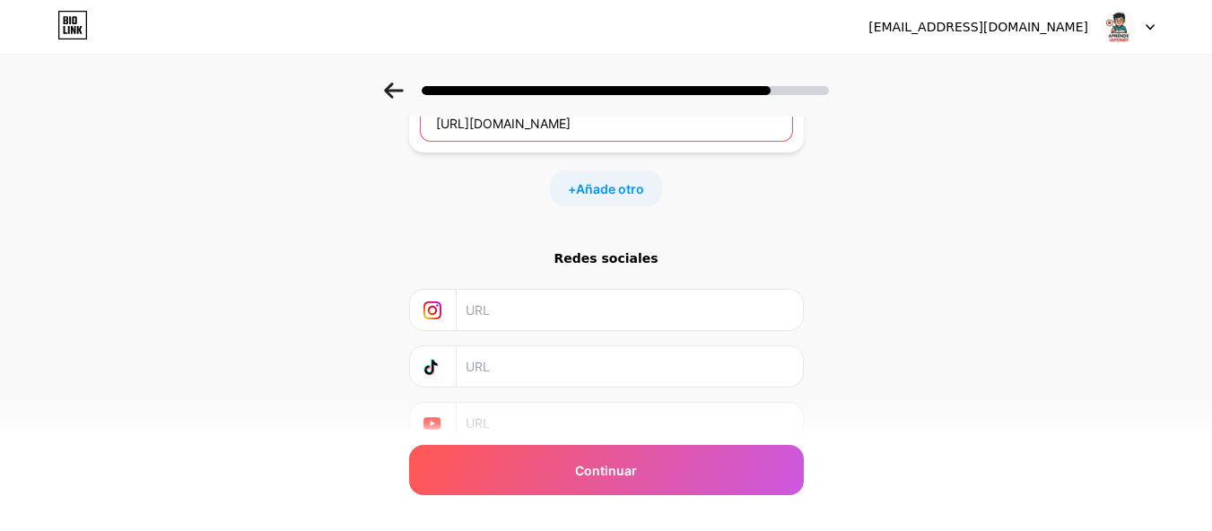
scroll to position [505, 0]
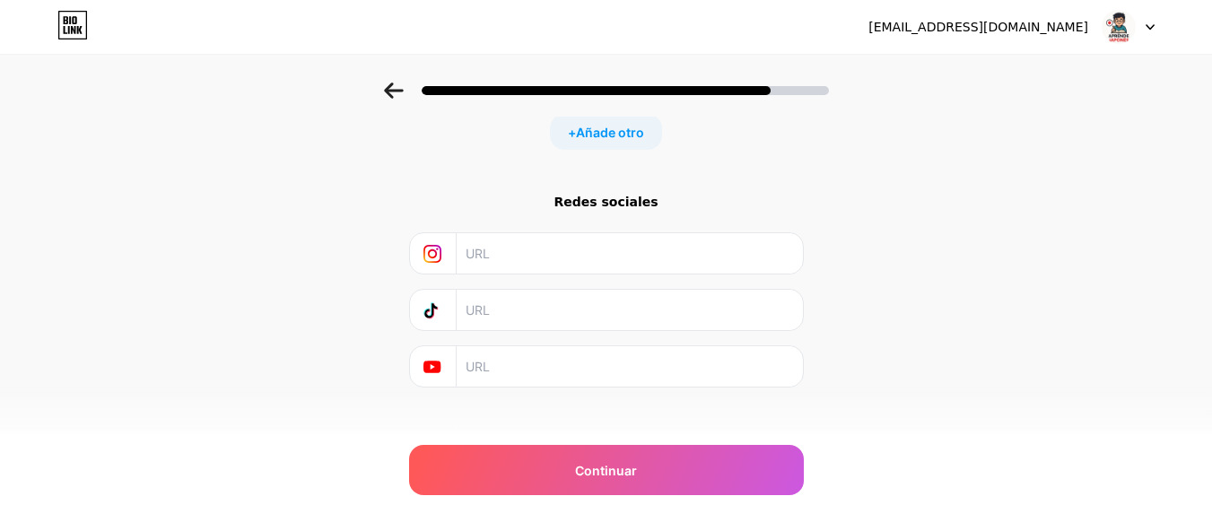
type input "[URL][DOMAIN_NAME]"
click at [530, 292] on input "text" at bounding box center [629, 310] width 326 height 40
click at [533, 246] on input "text" at bounding box center [629, 253] width 326 height 40
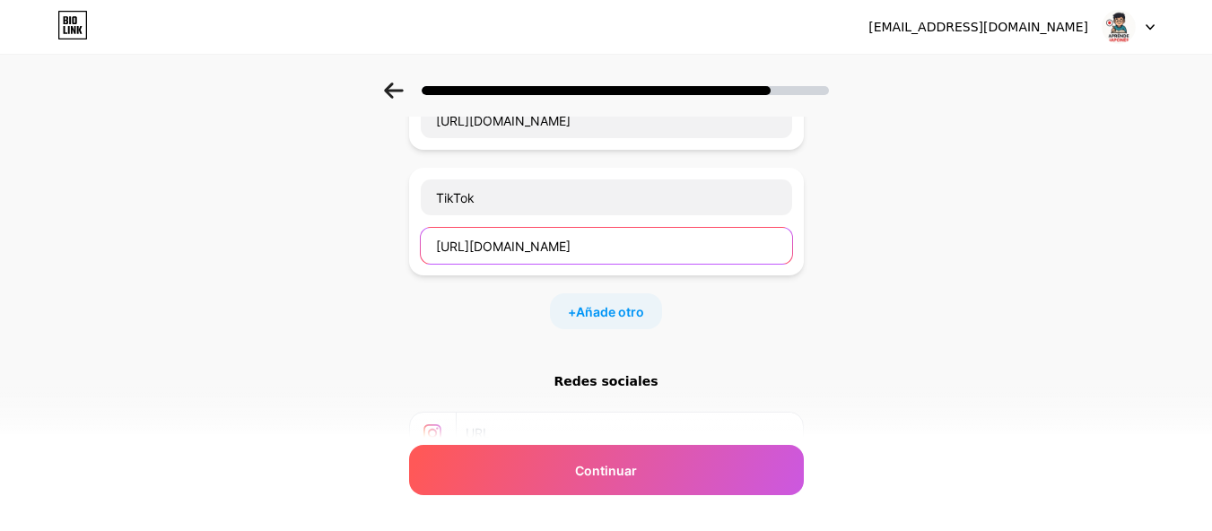
drag, startPoint x: 787, startPoint y: 228, endPoint x: 326, endPoint y: 228, distance: 461.2
click at [326, 228] on div "Empezar con un enlace Agrega cualquier cosa que quieras que vean tus seguidores…" at bounding box center [606, 207] width 1212 height 900
click at [451, 231] on input "[URL][DOMAIN_NAME]" at bounding box center [606, 246] width 371 height 36
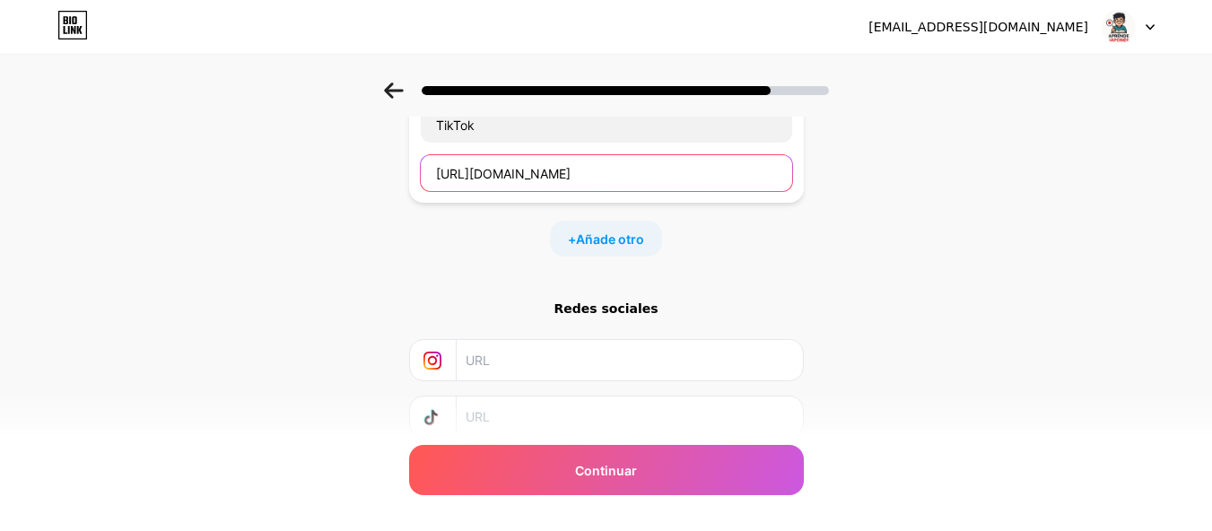
scroll to position [505, 0]
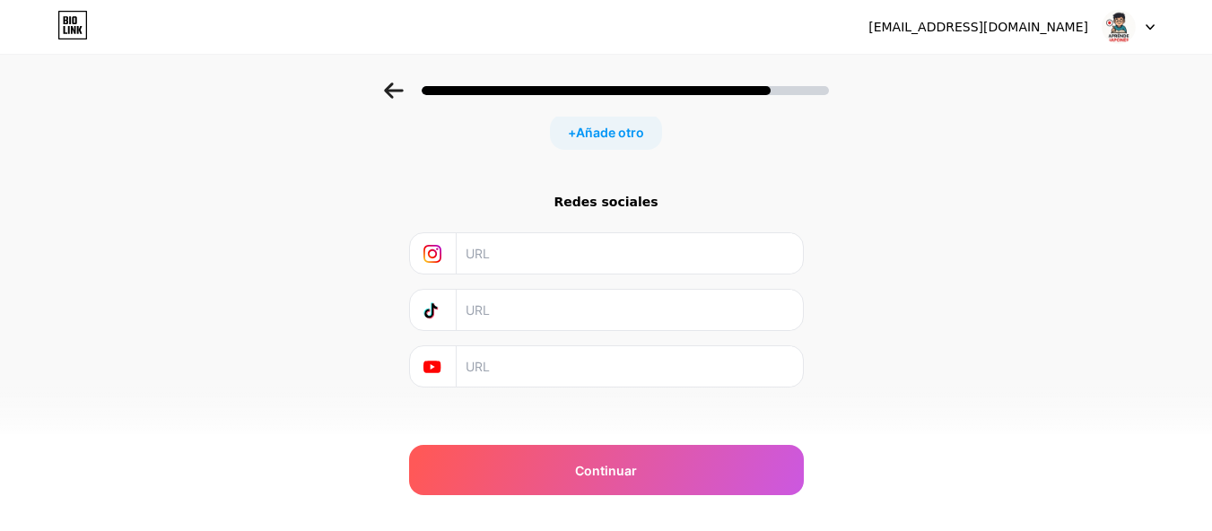
click at [520, 304] on div "Redes sociales" at bounding box center [606, 290] width 395 height 195
click at [519, 295] on input "text" at bounding box center [629, 310] width 326 height 40
paste input "[URL][DOMAIN_NAME]"
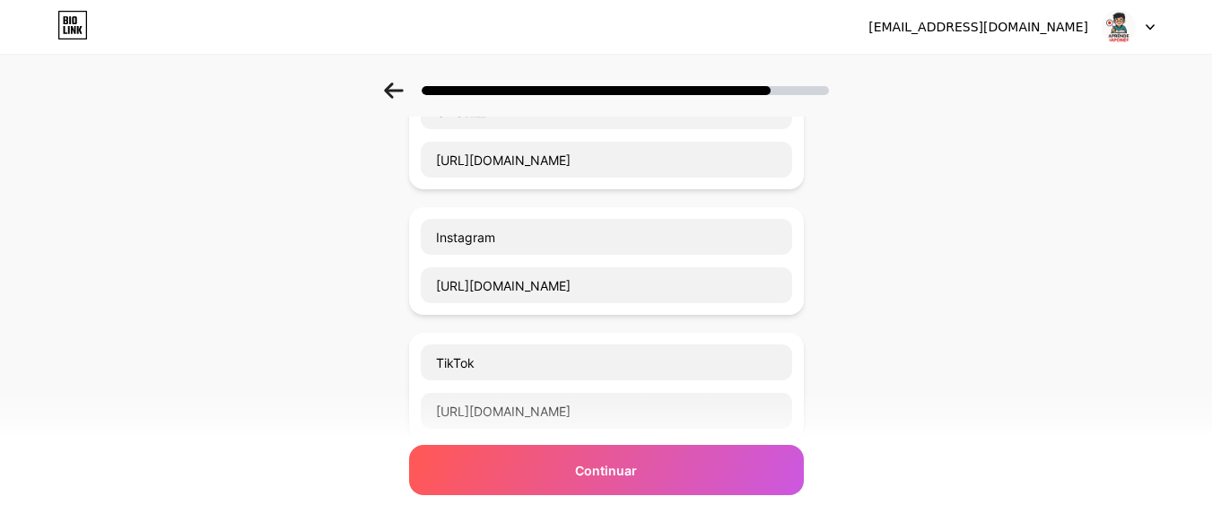
scroll to position [146, 0]
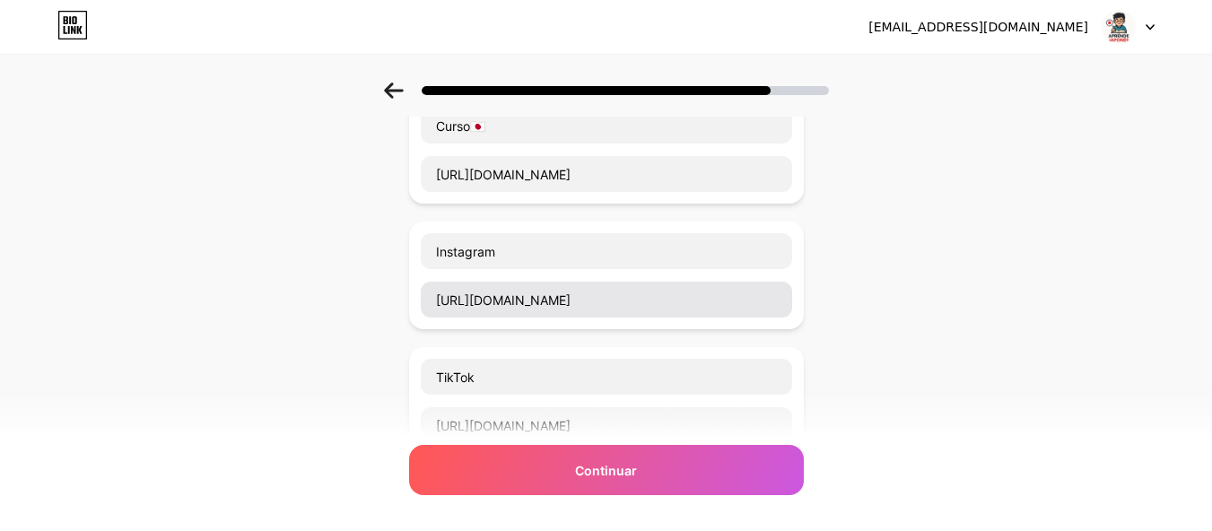
type input "[URL][DOMAIN_NAME]"
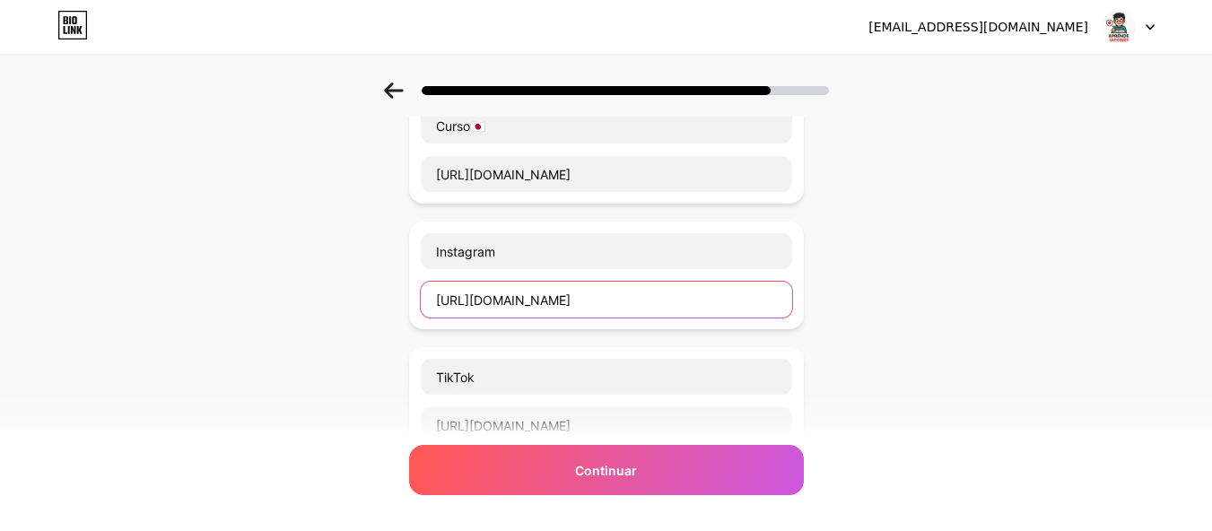
scroll to position [0, 93]
drag, startPoint x: 434, startPoint y: 279, endPoint x: 837, endPoint y: 294, distance: 403.1
click at [837, 294] on div "Empezar con un enlace Agrega cualquier cosa que quieras que vean tus seguidores…" at bounding box center [606, 386] width 1212 height 900
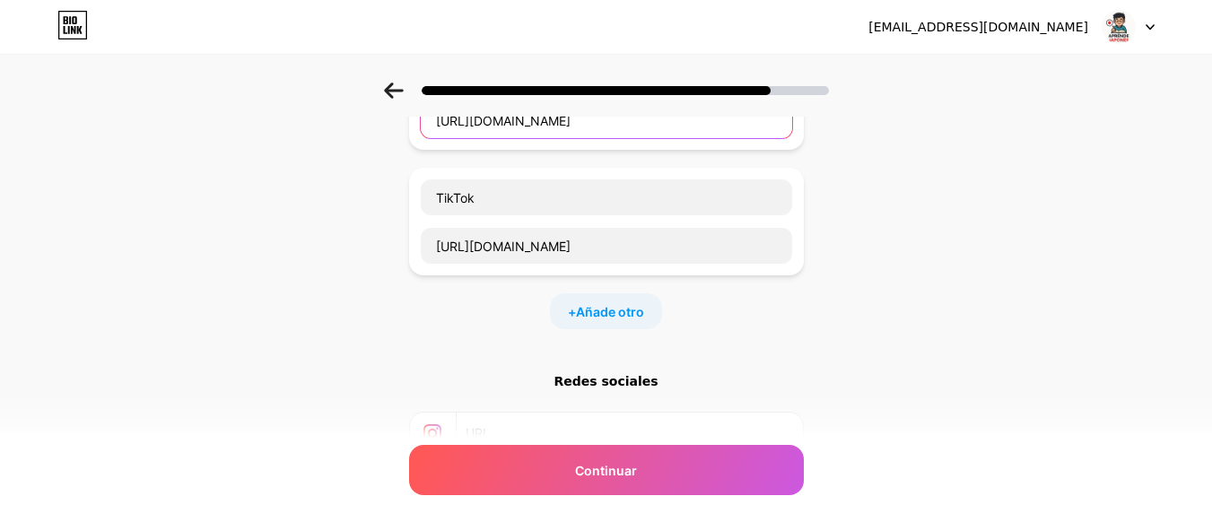
scroll to position [505, 0]
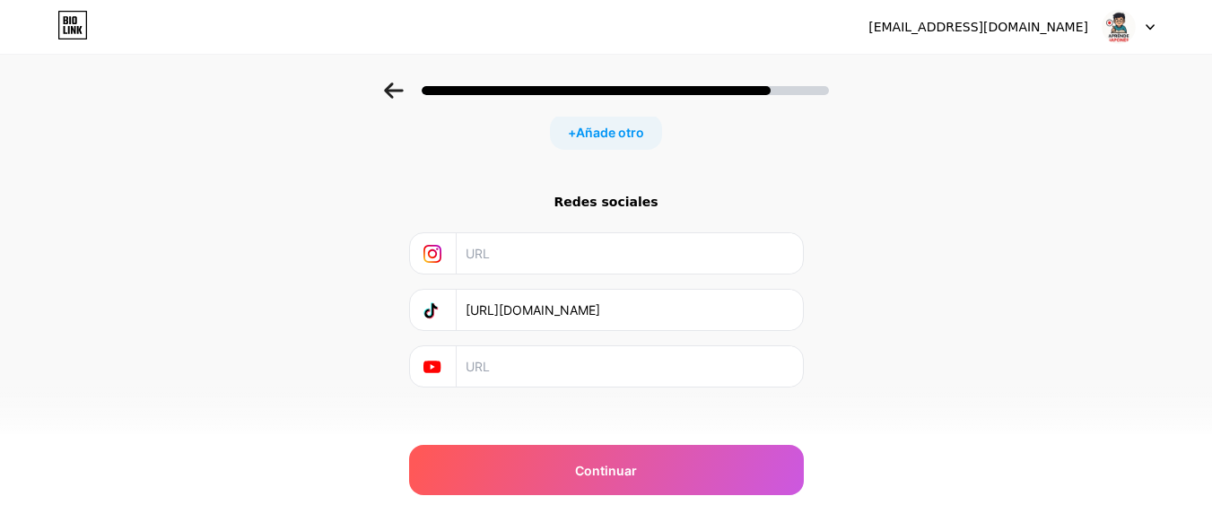
click at [500, 240] on input "text" at bounding box center [629, 253] width 326 height 40
paste input "[URL][DOMAIN_NAME]"
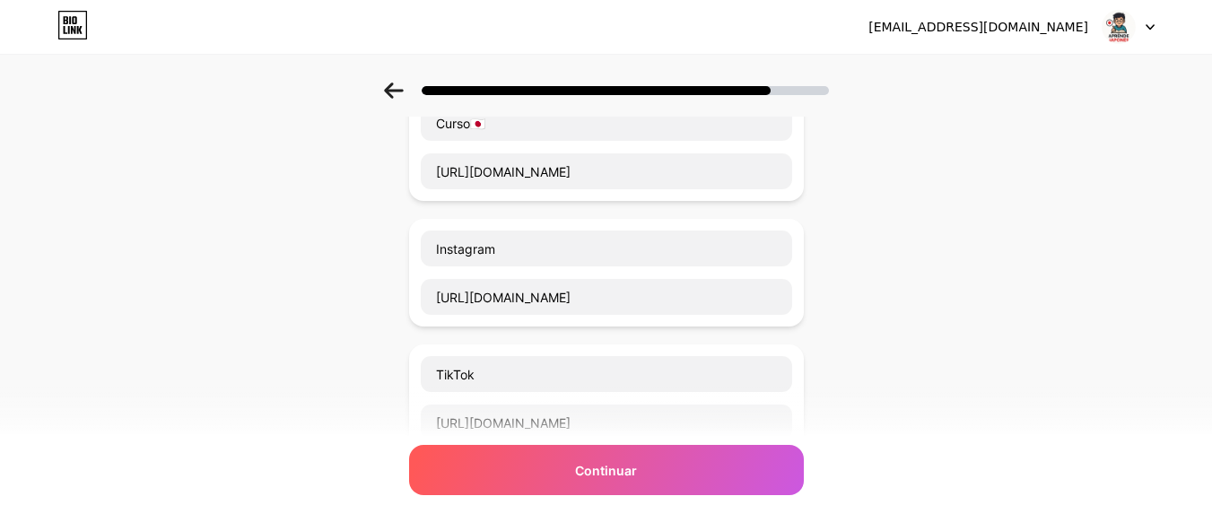
scroll to position [146, 0]
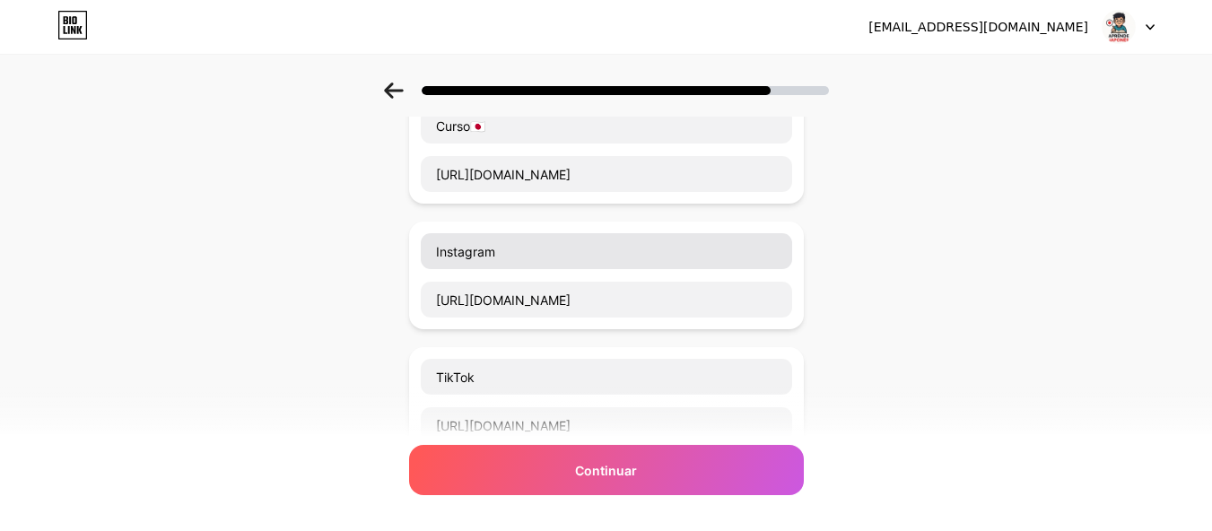
type input "[URL][DOMAIN_NAME]"
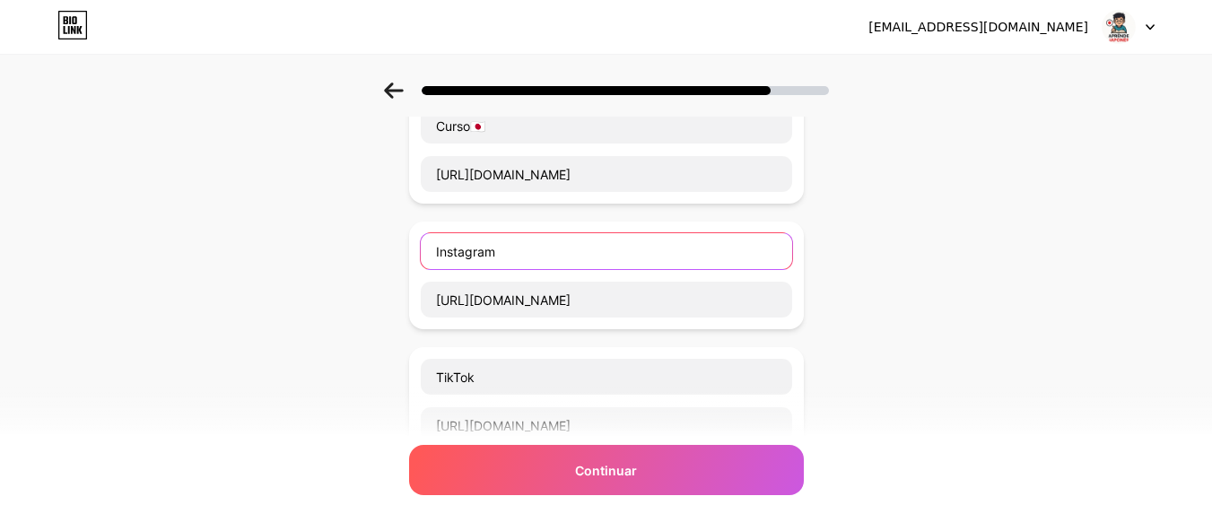
scroll to position [0, 0]
drag, startPoint x: 574, startPoint y: 234, endPoint x: 584, endPoint y: 243, distance: 13.3
click at [327, 225] on div "Empezar con un enlace Agrega cualquier cosa que quieras que vean tus seguidores…" at bounding box center [606, 386] width 1212 height 900
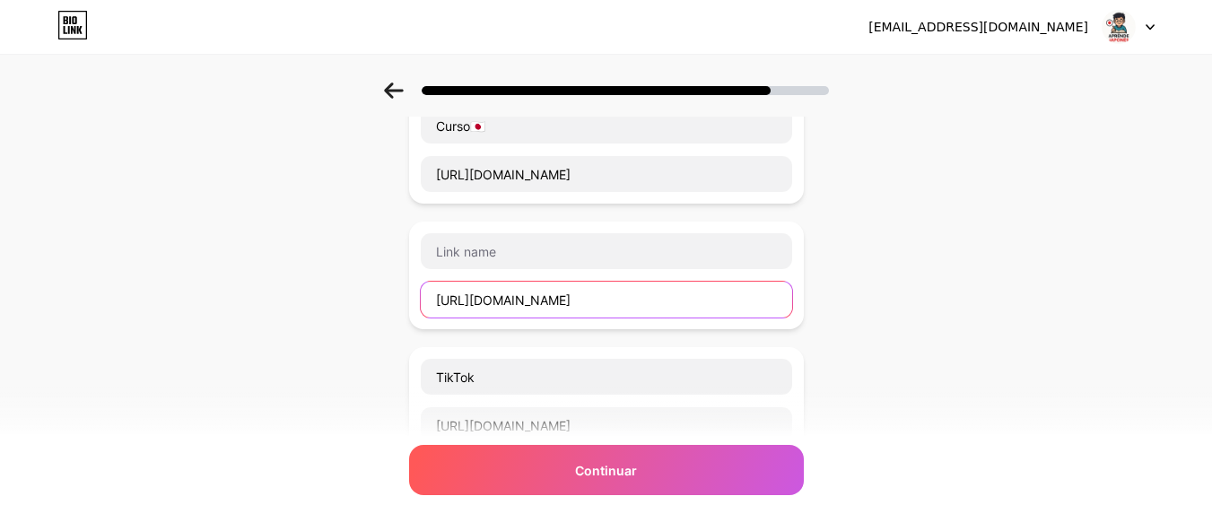
scroll to position [0, 37]
drag, startPoint x: 793, startPoint y: 283, endPoint x: 358, endPoint y: 285, distance: 435.1
click at [358, 285] on div "Empezar con un enlace Agrega cualquier cosa que quieras que vean tus seguidores…" at bounding box center [606, 386] width 1212 height 900
type input "TMyNHR"
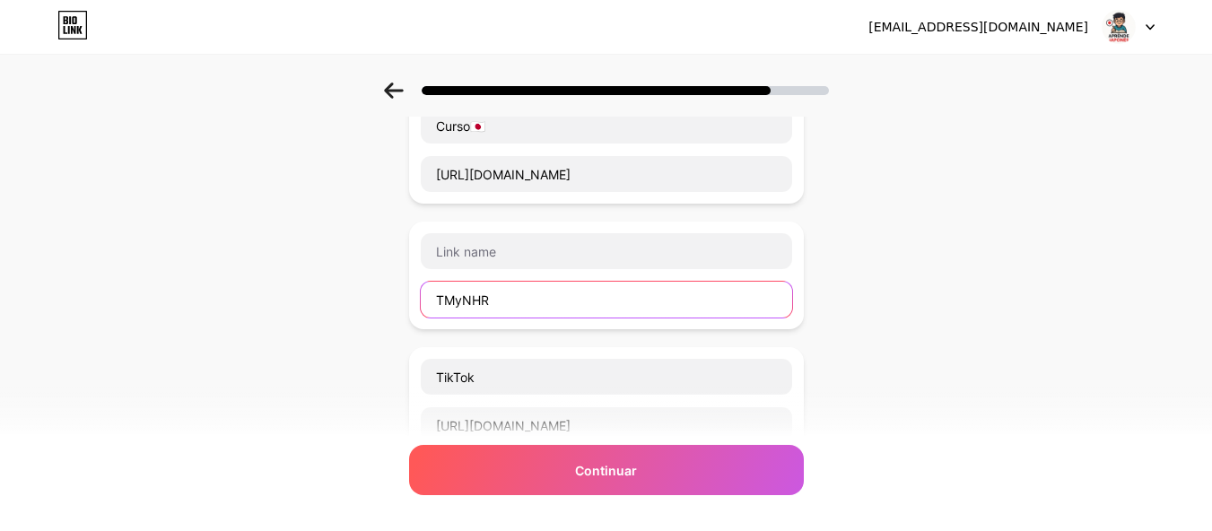
drag, startPoint x: 596, startPoint y: 285, endPoint x: 415, endPoint y: 285, distance: 180.3
click at [435, 285] on input "TMyNHR" at bounding box center [606, 300] width 371 height 36
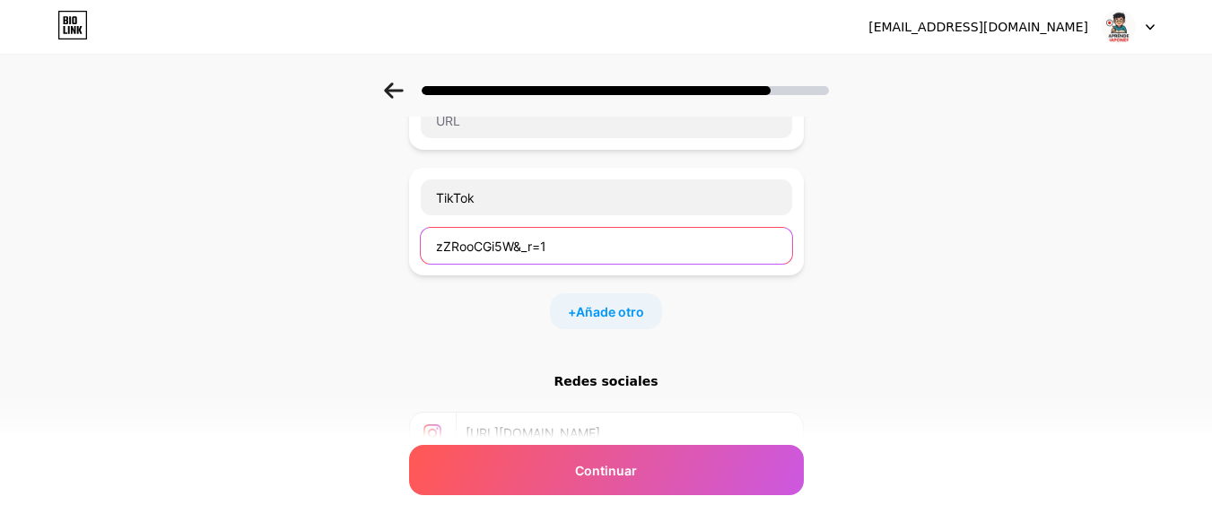
drag, startPoint x: 747, startPoint y: 240, endPoint x: 616, endPoint y: 239, distance: 131.0
click at [391, 238] on div "Empezar con un enlace Agrega cualquier cosa que quieras que vean tus seguidores…" at bounding box center [606, 207] width 1212 height 900
type input "zZRooCGi5W&_"
drag, startPoint x: 707, startPoint y: 239, endPoint x: 292, endPoint y: 239, distance: 414.5
click at [293, 239] on div "Empezar con un enlace Agrega cualquier cosa que quieras que vean tus seguidores…" at bounding box center [606, 207] width 1212 height 900
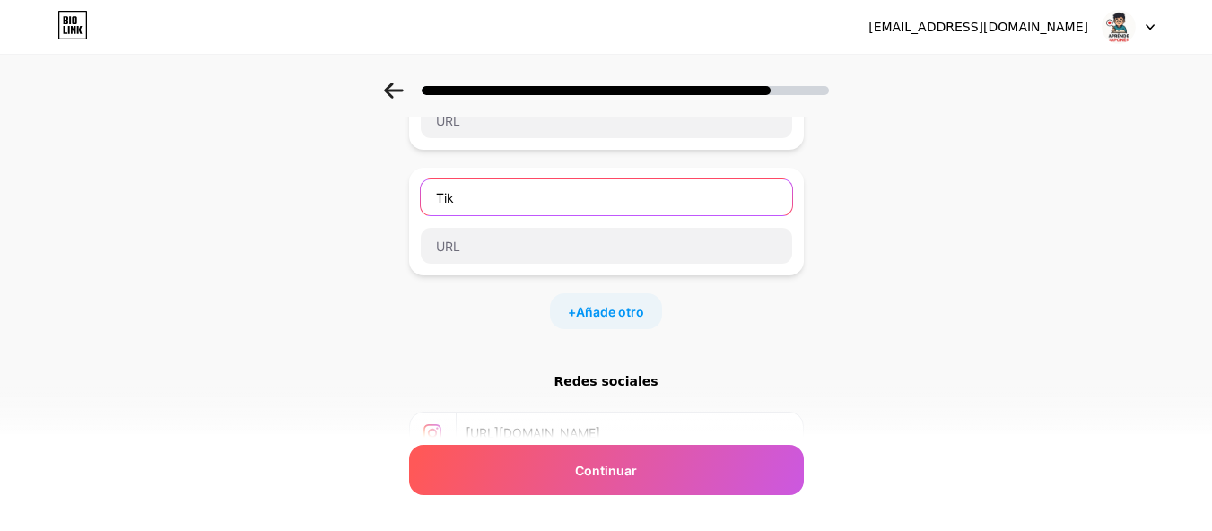
type input "Ti"
drag, startPoint x: 511, startPoint y: 183, endPoint x: 298, endPoint y: 183, distance: 213.5
click at [327, 183] on div "Empezar con un enlace Agrega cualquier cosa que quieras que vean tus seguidores…" at bounding box center [606, 207] width 1212 height 900
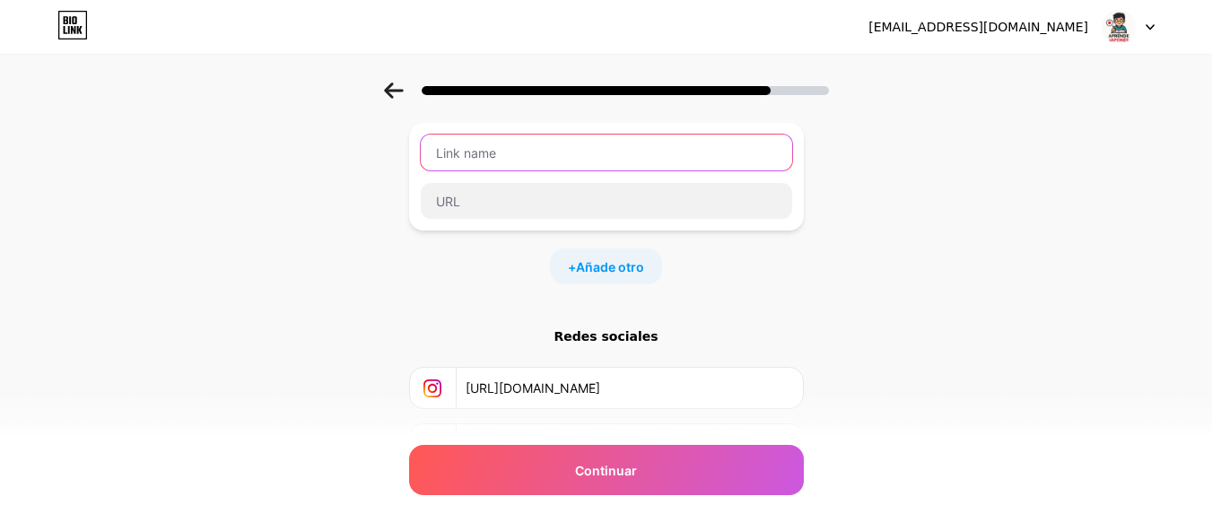
scroll to position [449, 0]
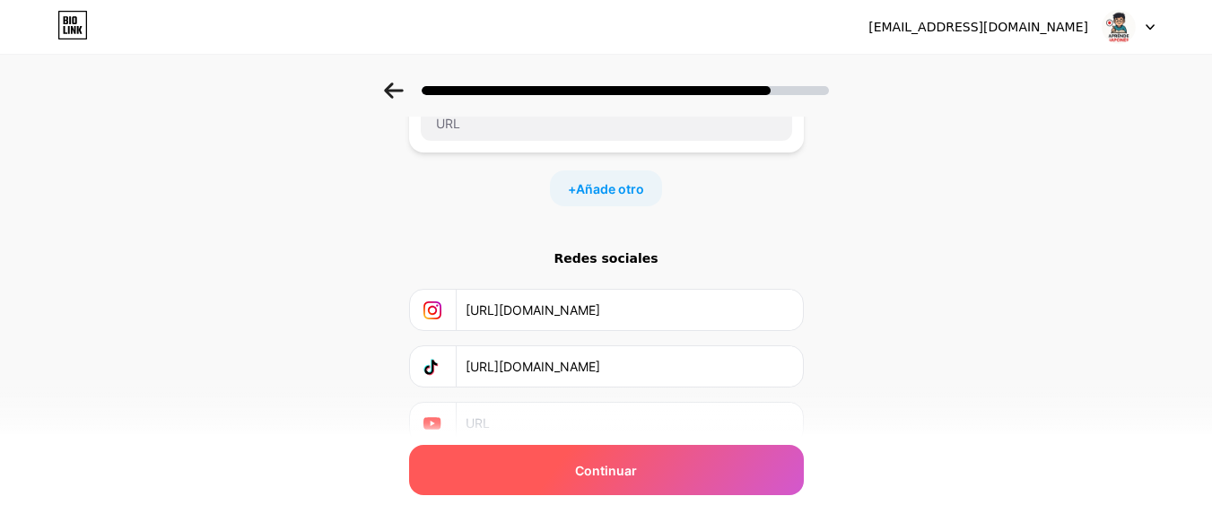
click at [676, 456] on div "Continuar" at bounding box center [606, 470] width 395 height 50
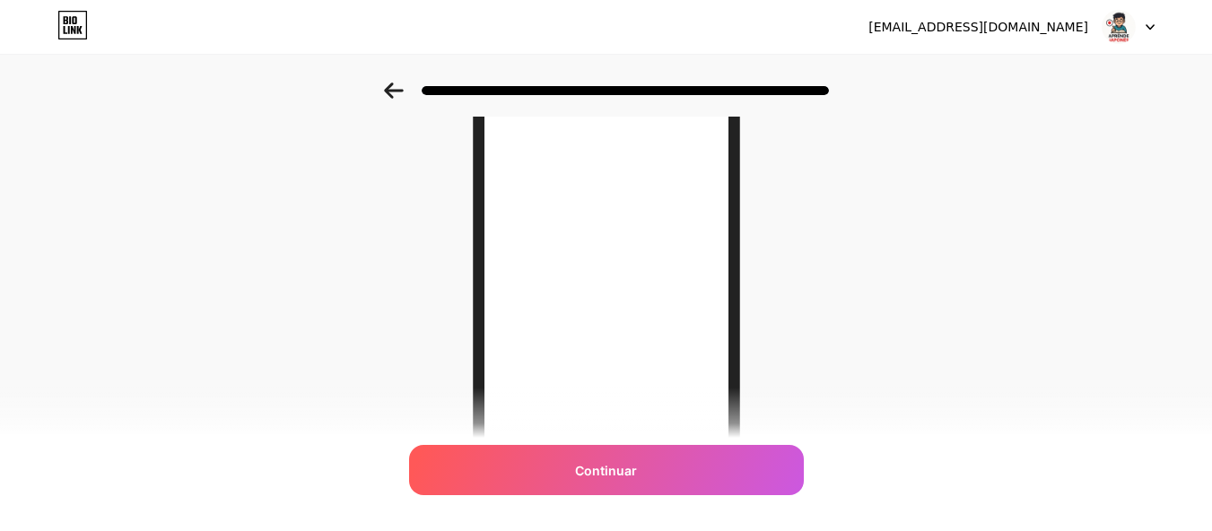
scroll to position [269, 0]
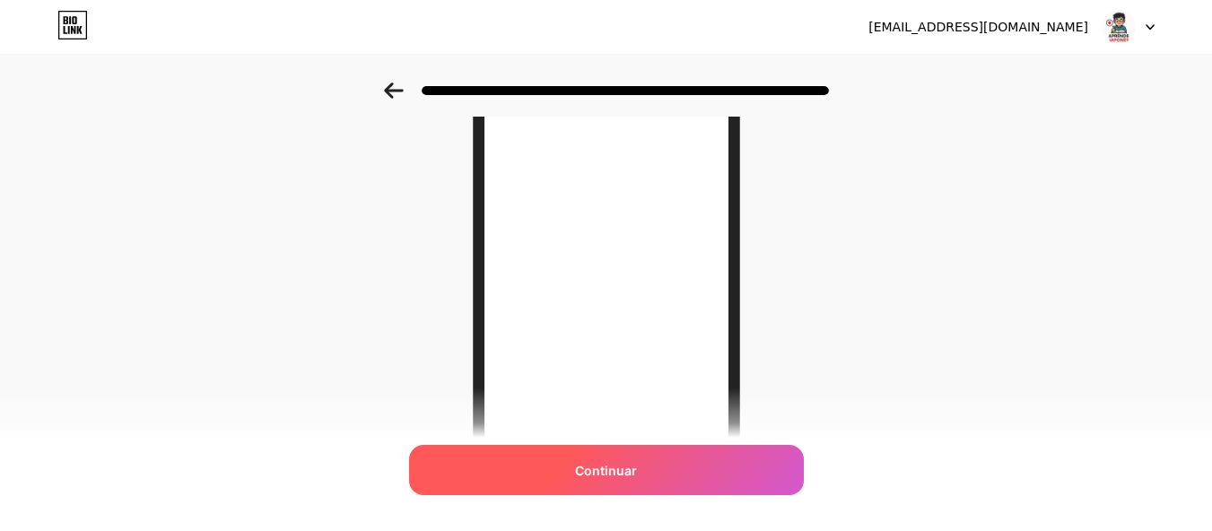
click at [669, 454] on div "Continuar" at bounding box center [606, 470] width 395 height 50
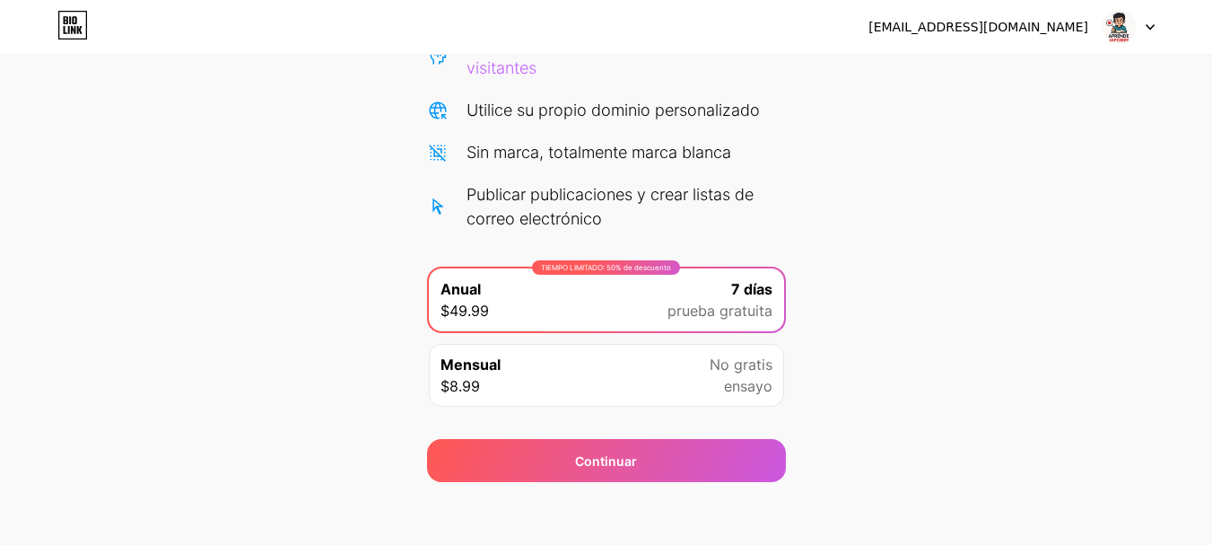
scroll to position [226, 0]
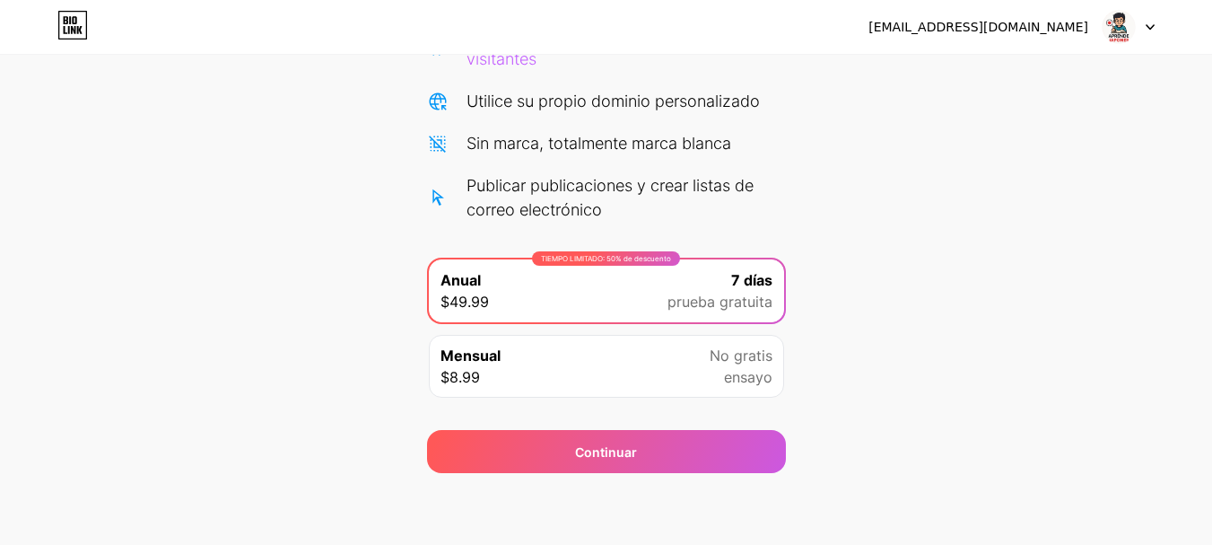
click at [726, 350] on font "No gratis" at bounding box center [741, 355] width 63 height 18
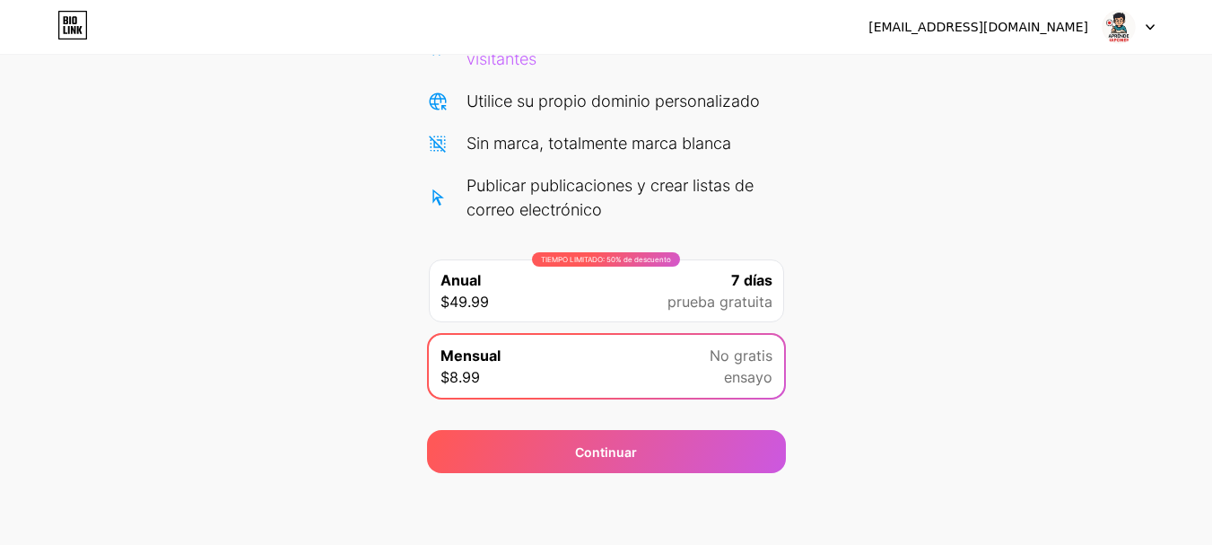
click at [722, 308] on font "prueba gratuita" at bounding box center [720, 301] width 105 height 18
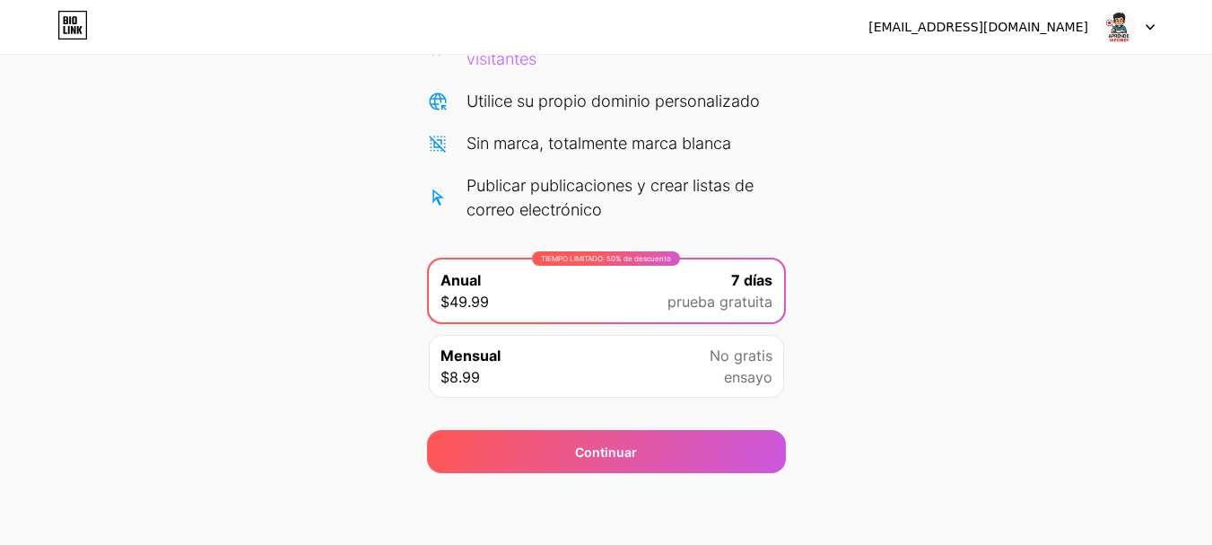
click at [721, 353] on font "No gratis" at bounding box center [741, 355] width 63 height 18
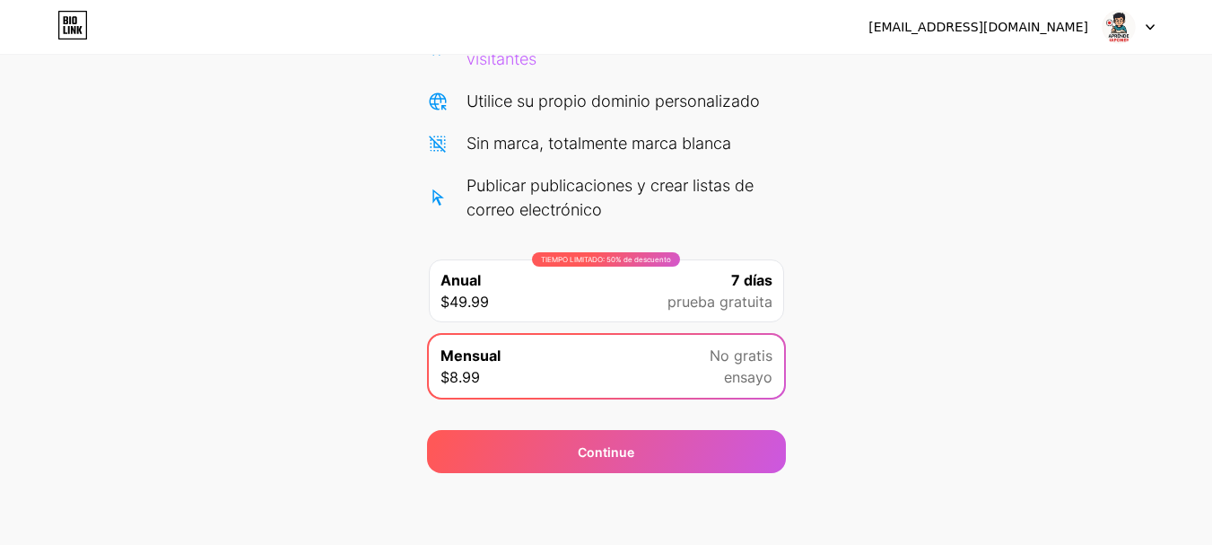
click at [729, 296] on font "prueba gratuita" at bounding box center [720, 301] width 105 height 18
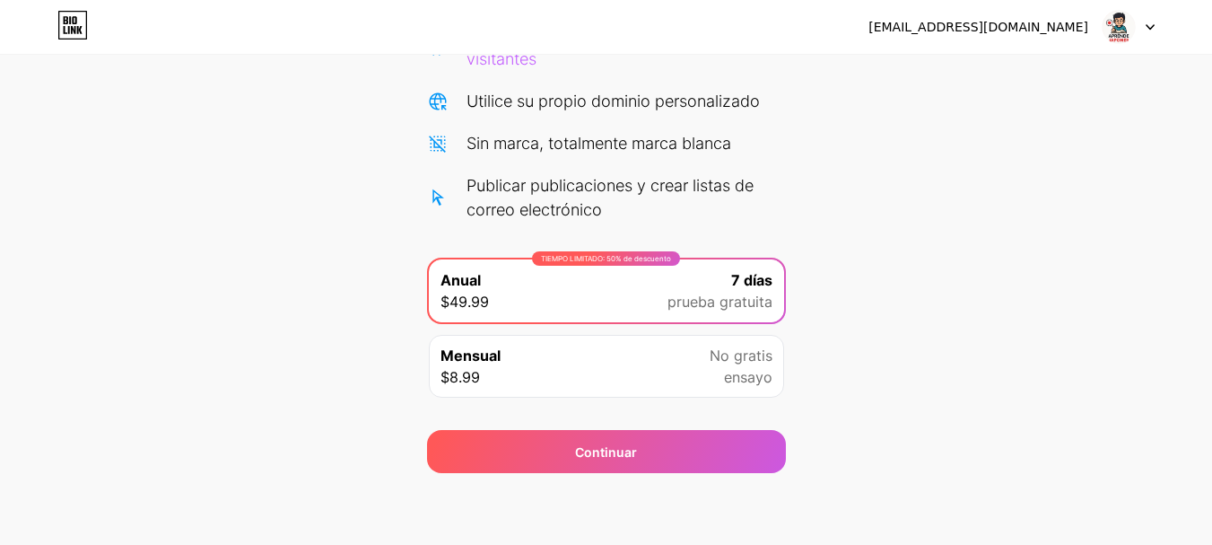
click at [737, 346] on font "No gratis" at bounding box center [741, 355] width 63 height 18
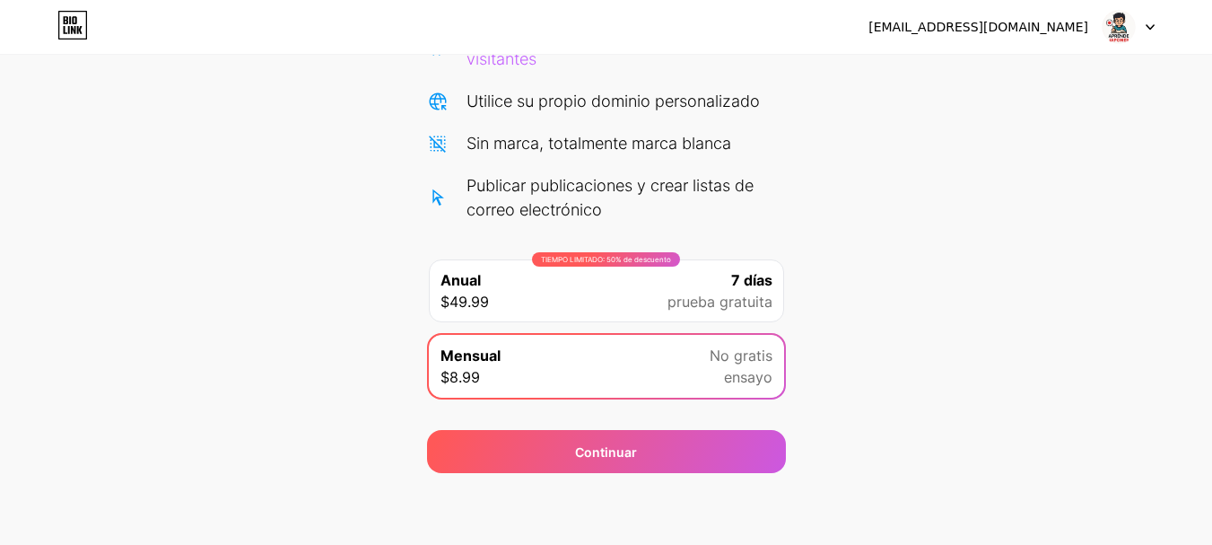
click at [741, 303] on font "prueba gratuita" at bounding box center [720, 301] width 105 height 18
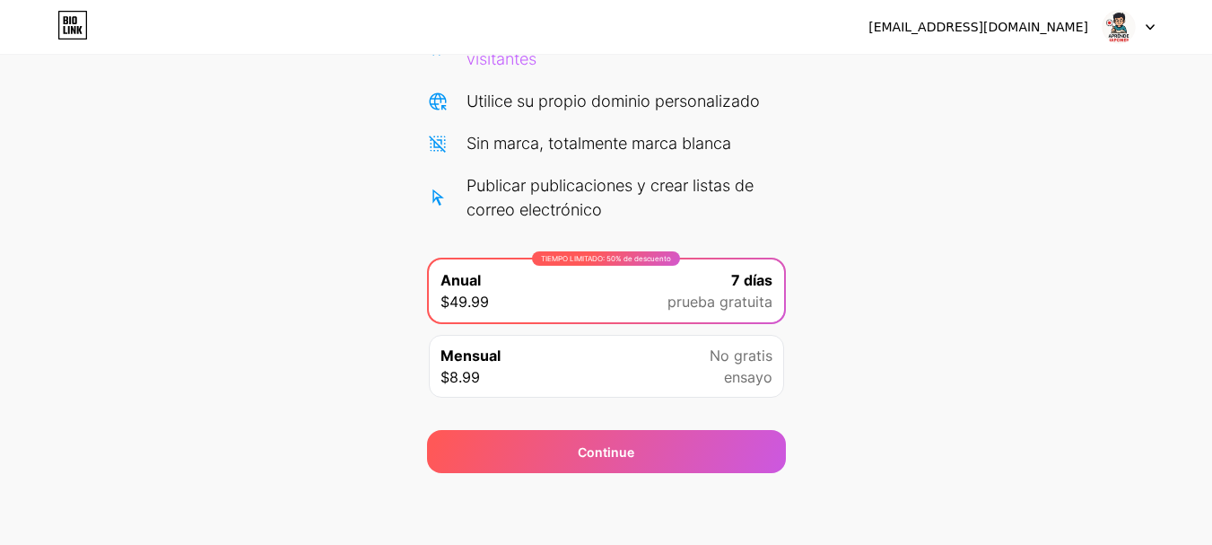
click at [741, 335] on div "Mensual $8.99 No gratis ensayo" at bounding box center [606, 366] width 355 height 63
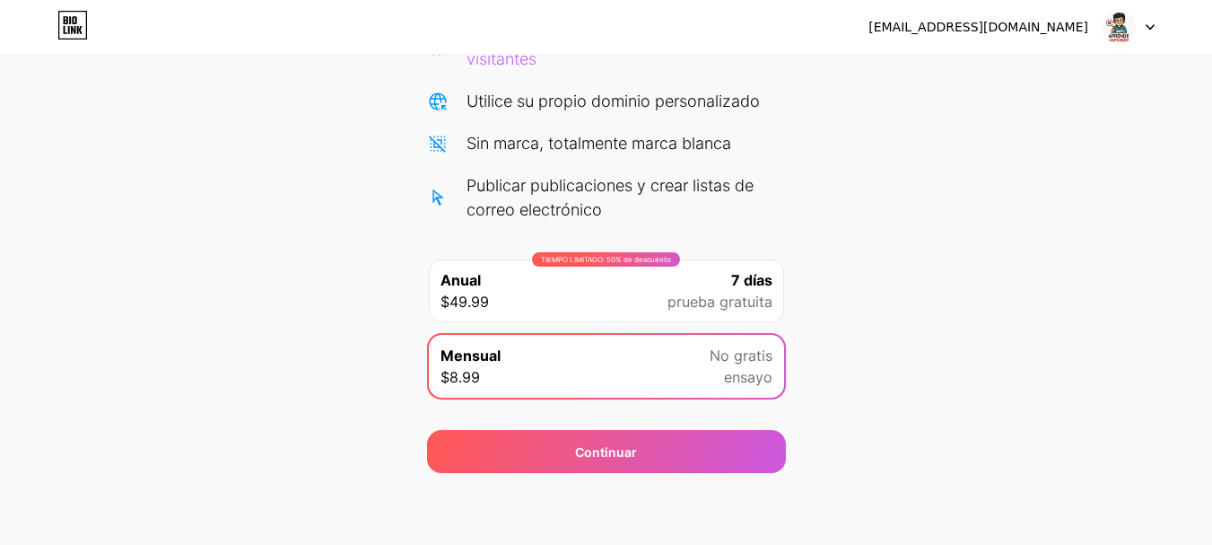
click at [737, 312] on div "TIEMPO LIMITADO: 50% de descuento Anual $49.99 7 días prueba gratuita" at bounding box center [606, 290] width 355 height 63
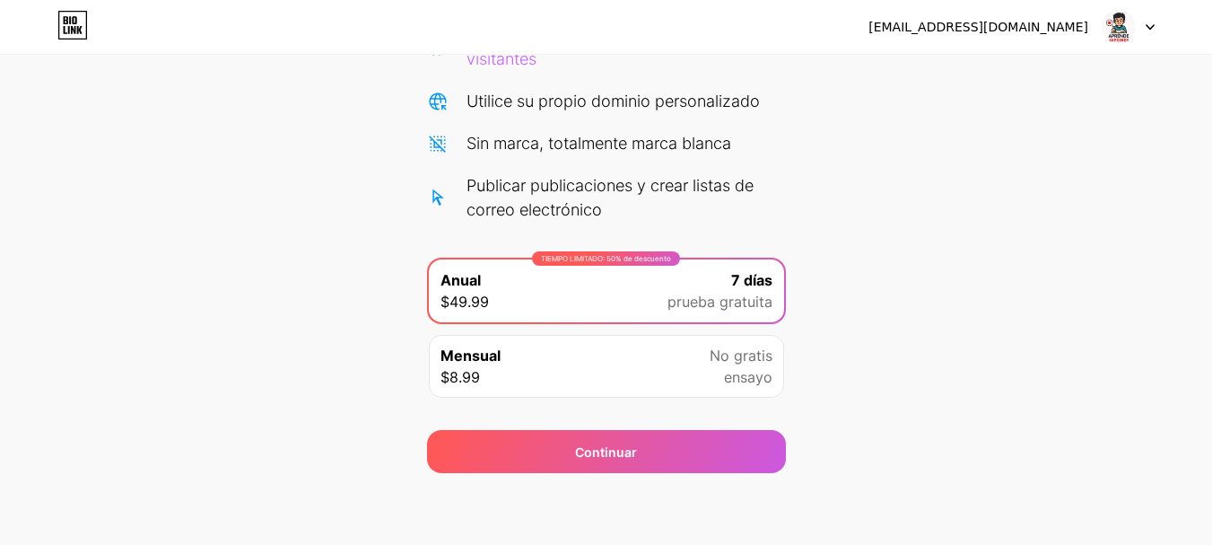
click at [735, 353] on font "No gratis" at bounding box center [741, 355] width 63 height 18
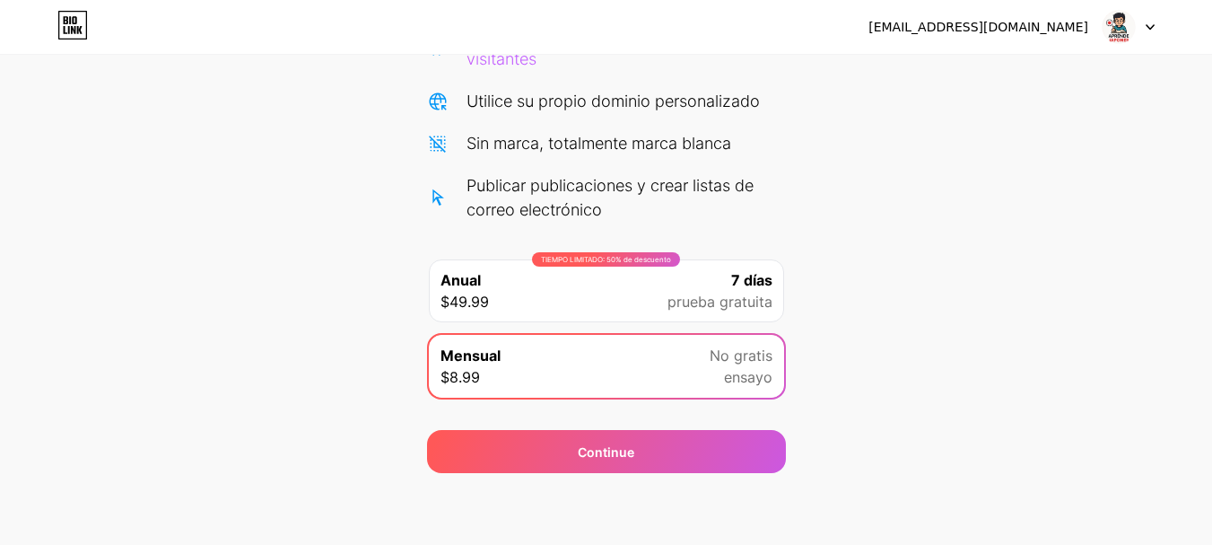
click at [731, 284] on font "7 días" at bounding box center [751, 280] width 41 height 18
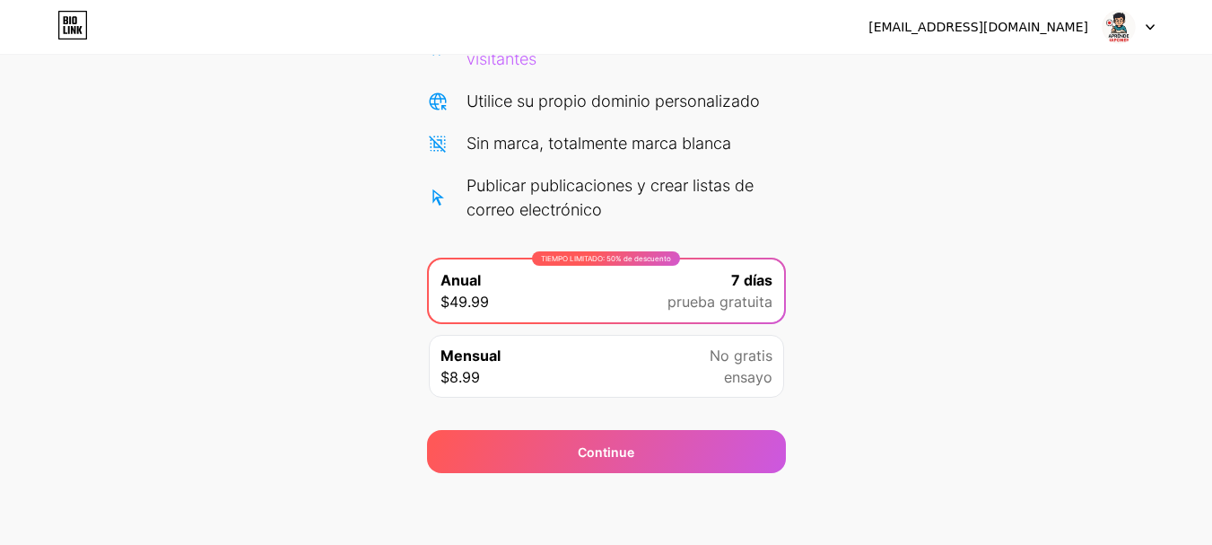
click at [727, 346] on font "No gratis" at bounding box center [741, 355] width 63 height 18
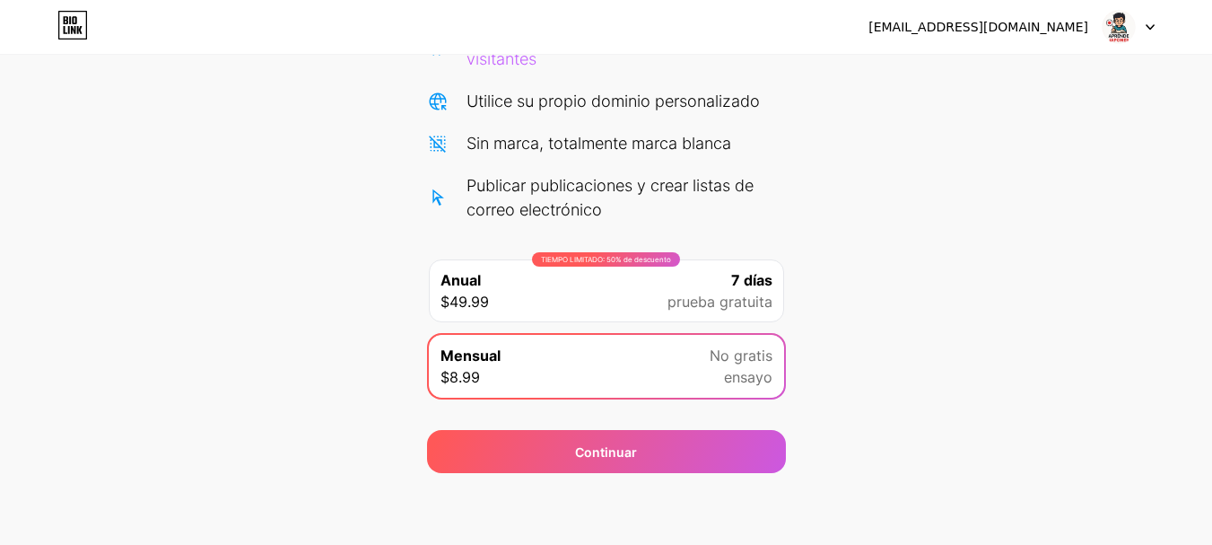
click at [729, 306] on font "prueba gratuita" at bounding box center [720, 301] width 105 height 18
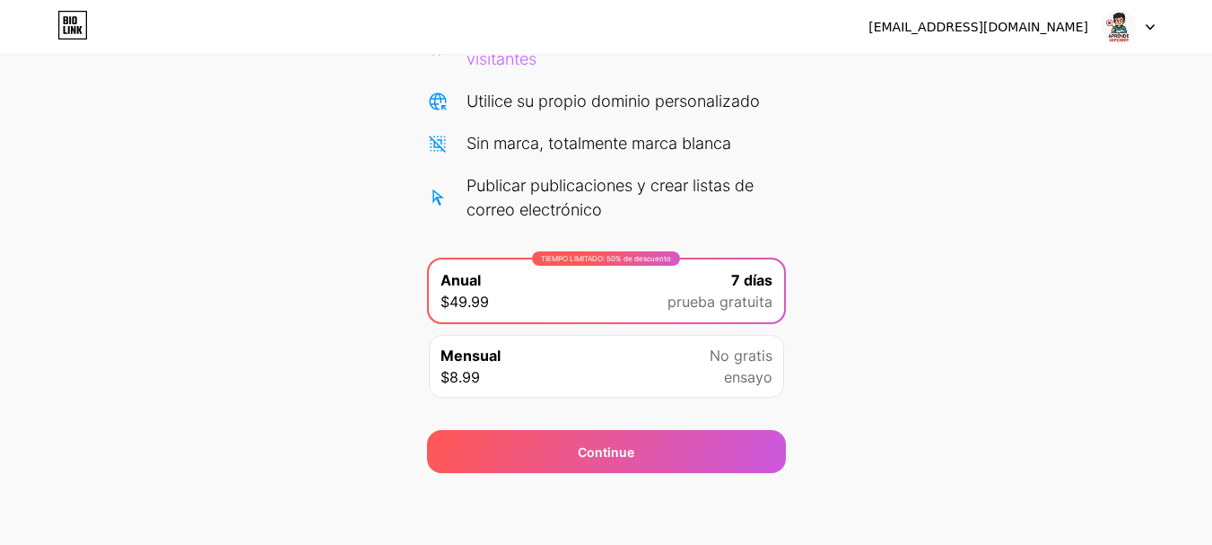
scroll to position [0, 0]
click at [1155, 24] on div "[EMAIL_ADDRESS][DOMAIN_NAME] Cerrar sesión" at bounding box center [606, 27] width 1212 height 32
click at [1136, 35] on div at bounding box center [1129, 27] width 52 height 32
